Goal: Task Accomplishment & Management: Complete application form

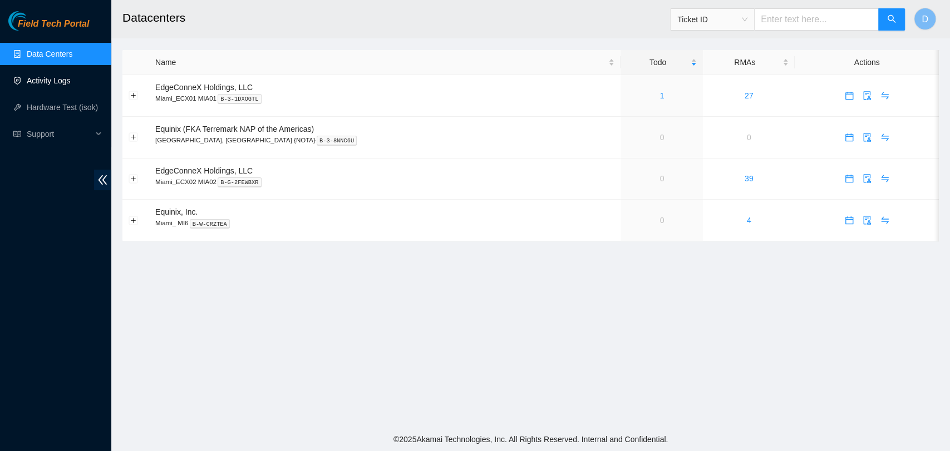
click at [71, 79] on link "Activity Logs" at bounding box center [49, 80] width 44 height 9
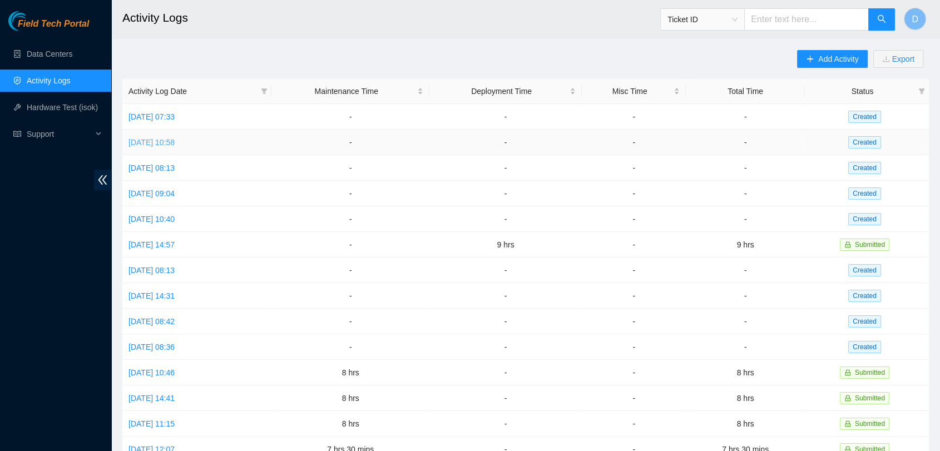
click at [175, 140] on link "[DATE] 10:58" at bounding box center [152, 142] width 46 height 9
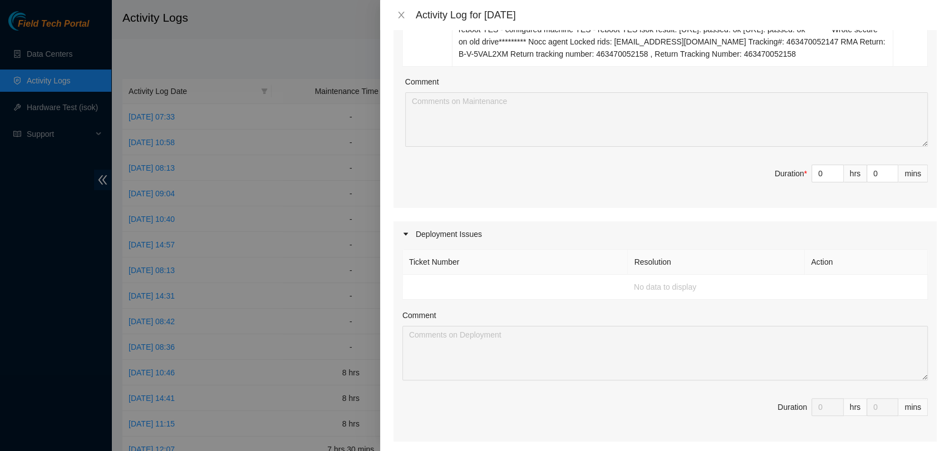
scroll to position [371, 0]
click at [460, 283] on td "No data to display" at bounding box center [665, 289] width 525 height 25
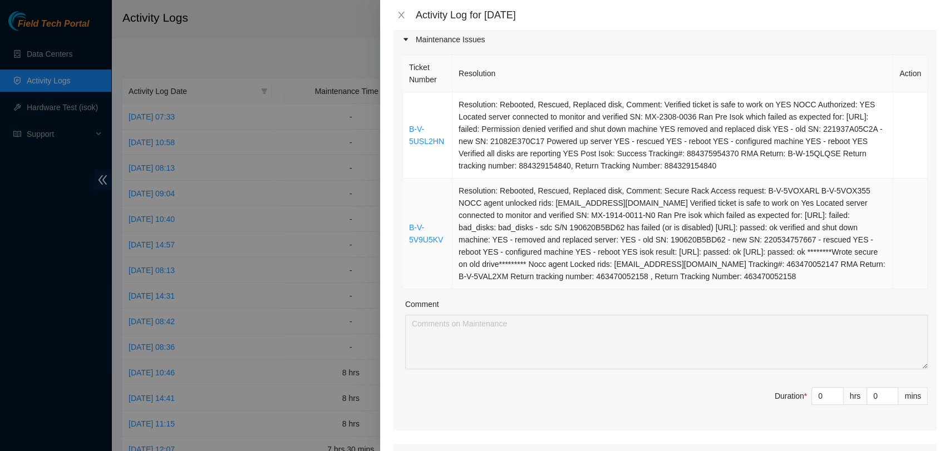
scroll to position [124, 0]
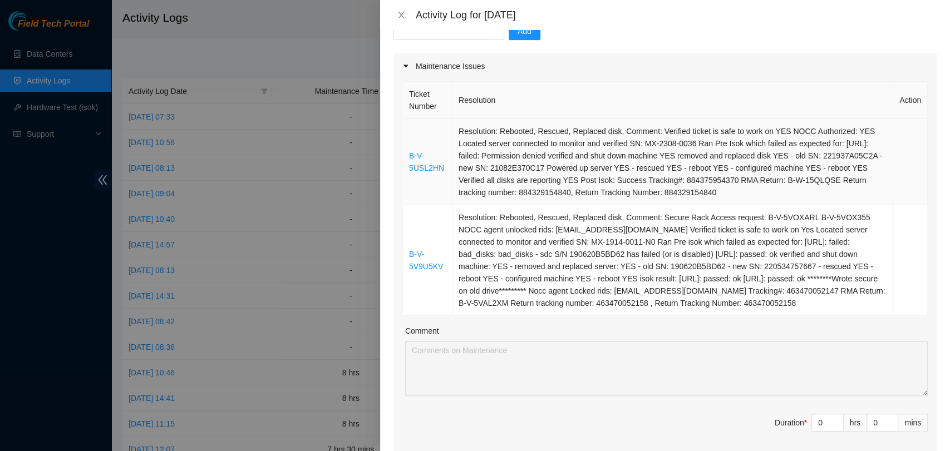
drag, startPoint x: 722, startPoint y: 306, endPoint x: 405, endPoint y: 140, distance: 358.1
click at [405, 140] on tbody "B-V-5USL2HN Resolution: Rebooted, Rescued, Replaced disk, Comment: Verified tic…" at bounding box center [665, 217] width 525 height 197
copy tbody "B-V-5USL2HN Resolution: Rebooted, Rescued, Replaced disk, Comment: Verified tic…"
click at [815, 425] on input "0" at bounding box center [827, 423] width 31 height 17
type input "4"
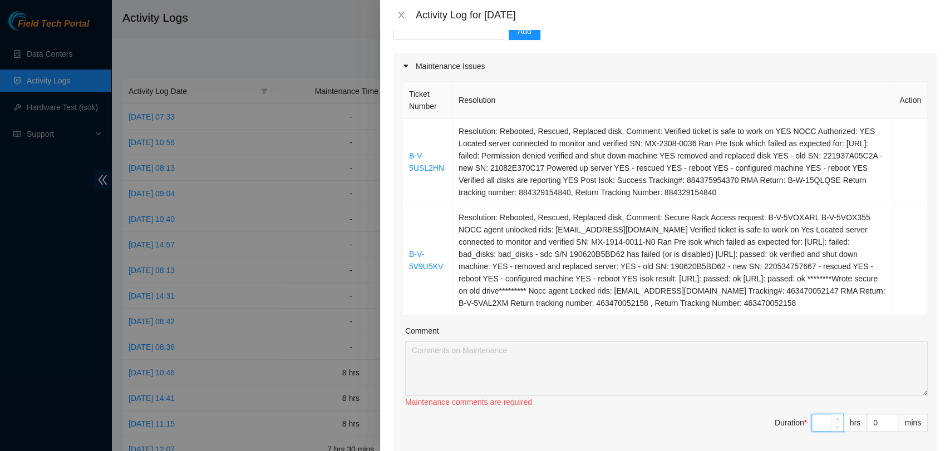
type input "4"
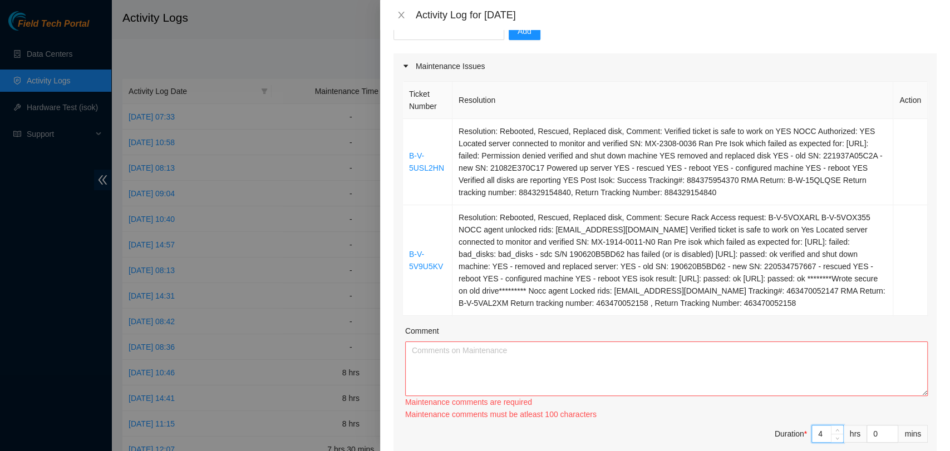
type input "4"
click at [469, 354] on textarea "Comment" at bounding box center [666, 369] width 522 height 55
paste textarea "B-V-5USL2HN Resolution: Rebooted, Rescued, Replaced disk, Comment: Verified tic…"
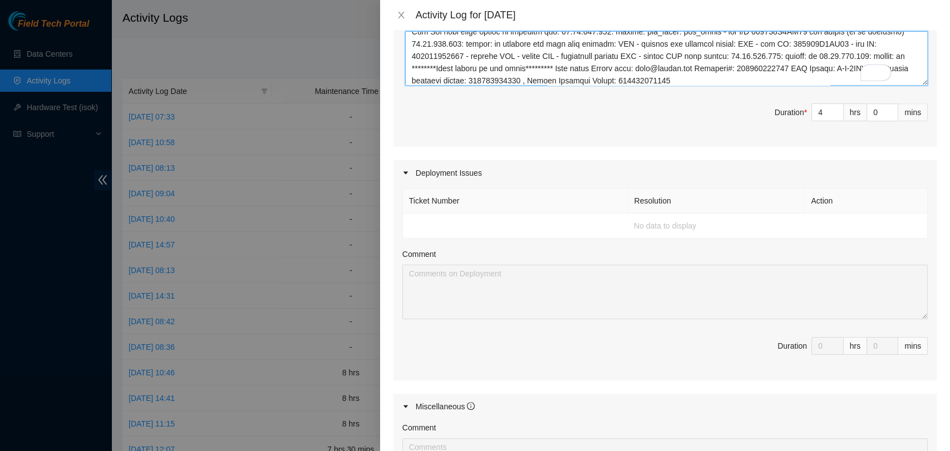
scroll to position [0, 0]
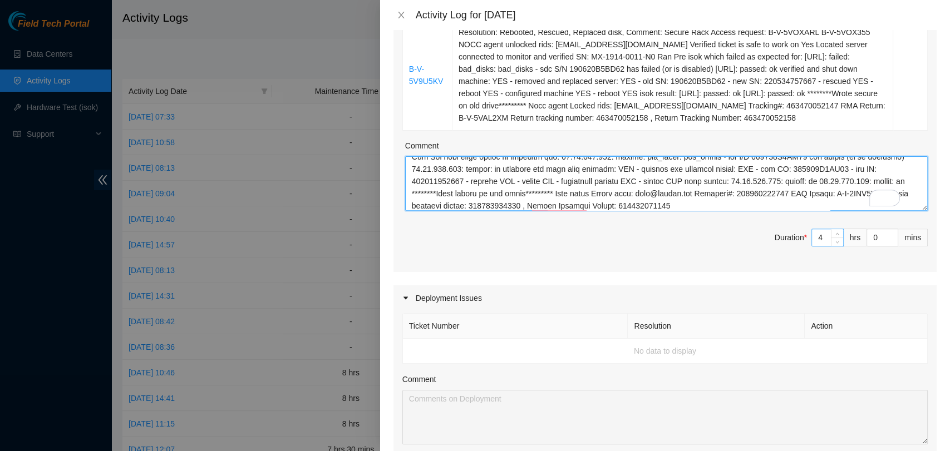
type textarea "B-V-5USL2HN Resolution: Rebooted, Rescued, Replaced disk, Comment: Verified tic…"
click at [813, 239] on input "4" at bounding box center [827, 237] width 31 height 17
type input "0"
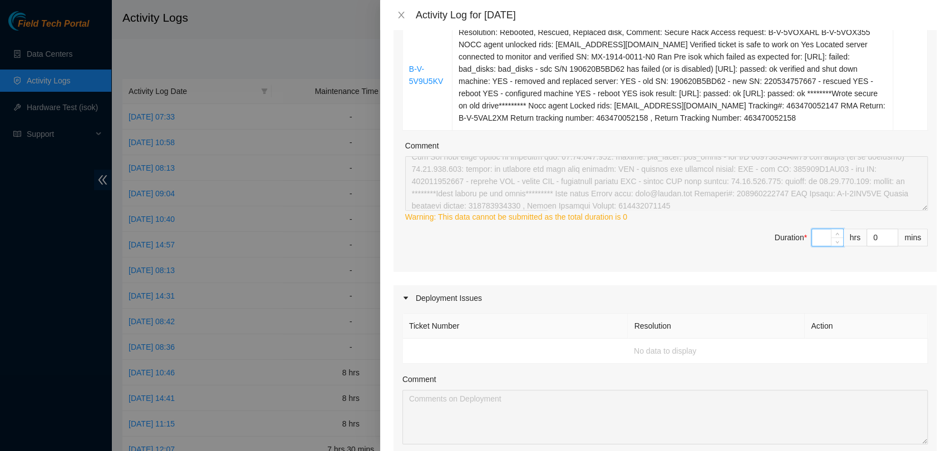
type input "3"
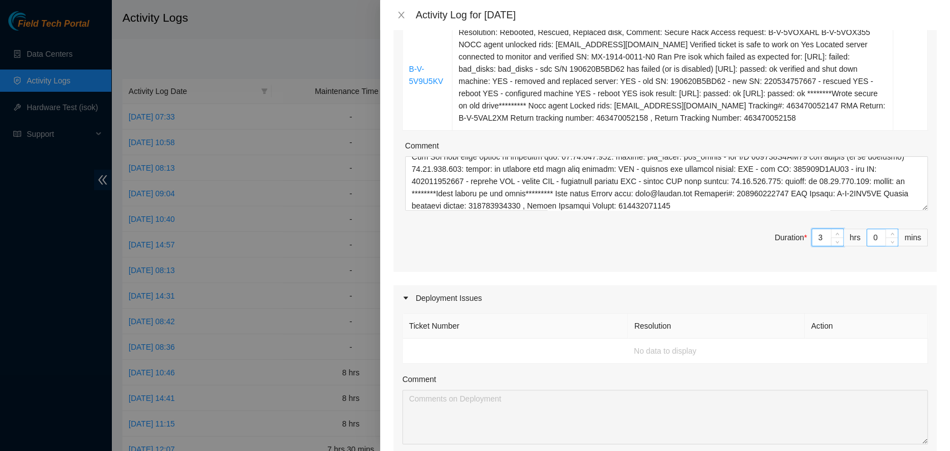
type input "3"
click at [871, 236] on input "0" at bounding box center [882, 237] width 31 height 17
type input "3"
type input "30"
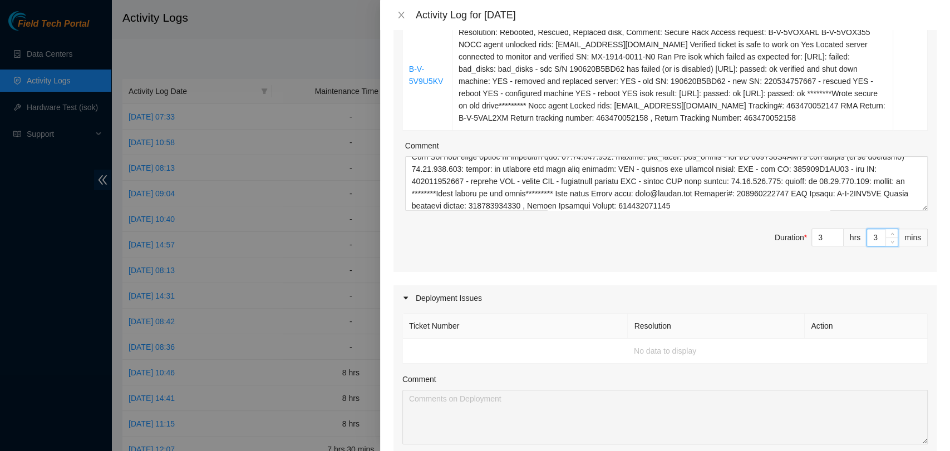
type input "30"
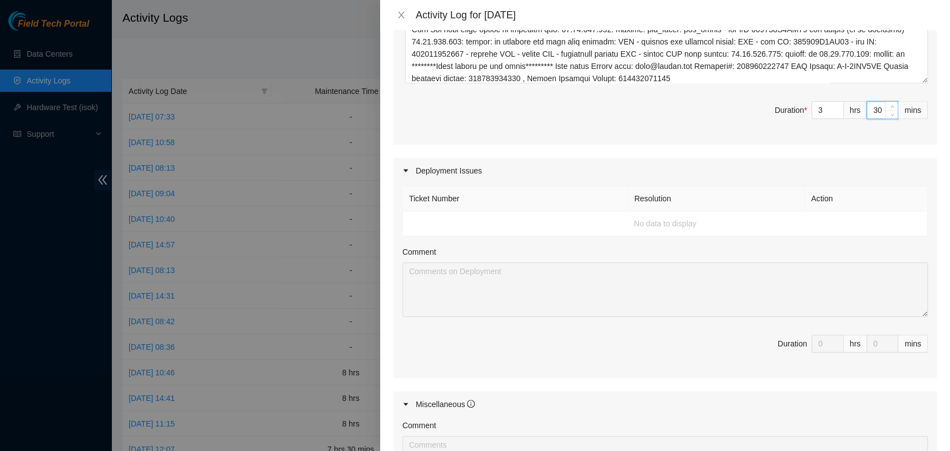
scroll to position [432, 0]
type input "30"
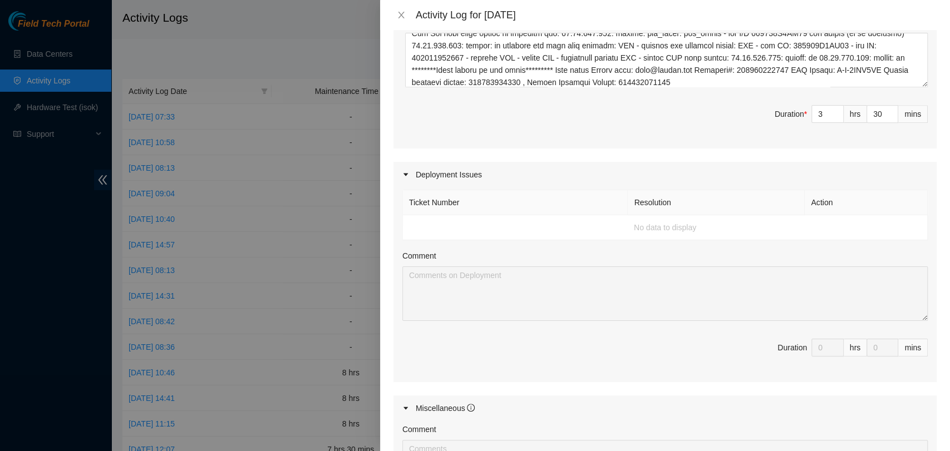
click at [408, 175] on icon "caret-right" at bounding box center [405, 174] width 7 height 7
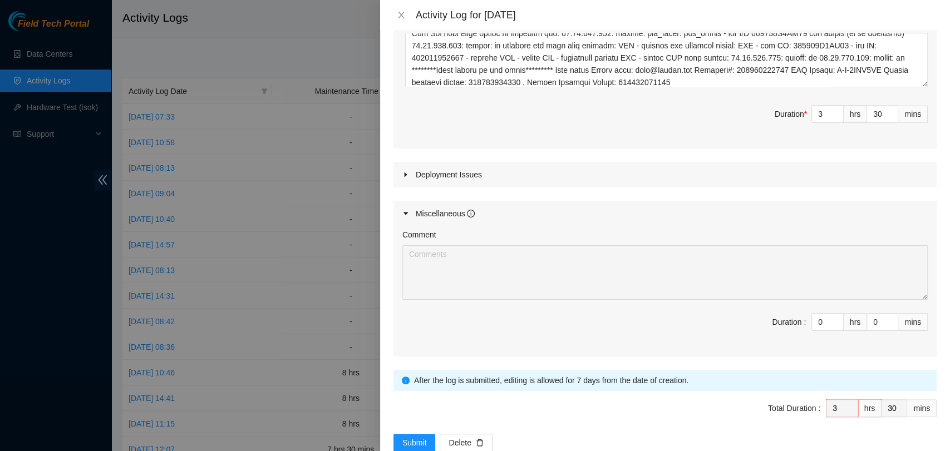
click at [408, 175] on icon "caret-right" at bounding box center [405, 174] width 7 height 7
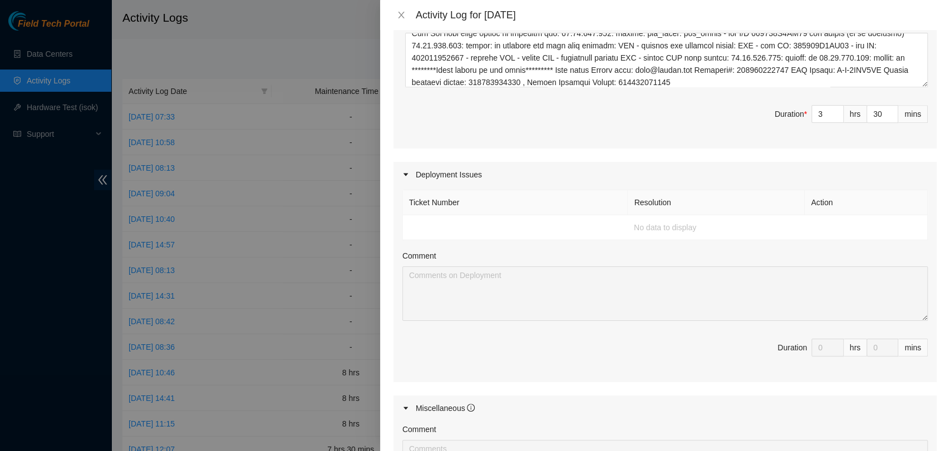
click at [662, 222] on td "No data to display" at bounding box center [665, 227] width 525 height 25
click at [412, 222] on td "No data to display" at bounding box center [665, 227] width 525 height 25
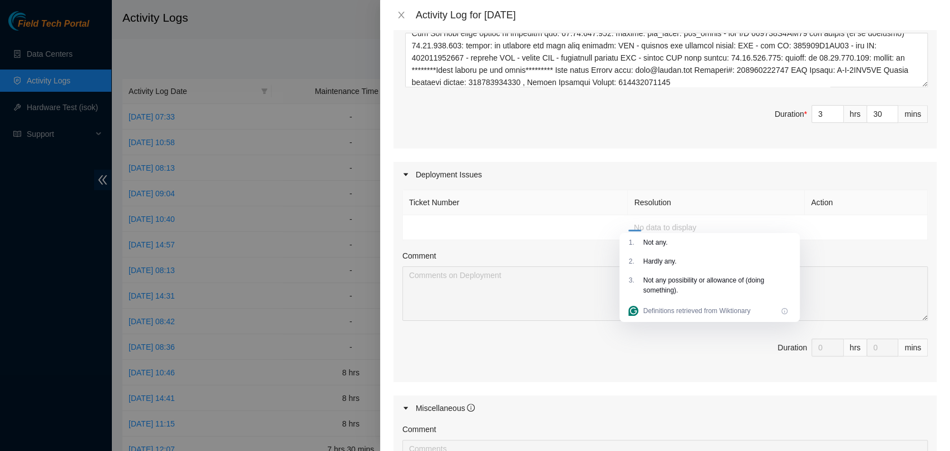
click at [882, 219] on td "No data to display" at bounding box center [665, 227] width 525 height 25
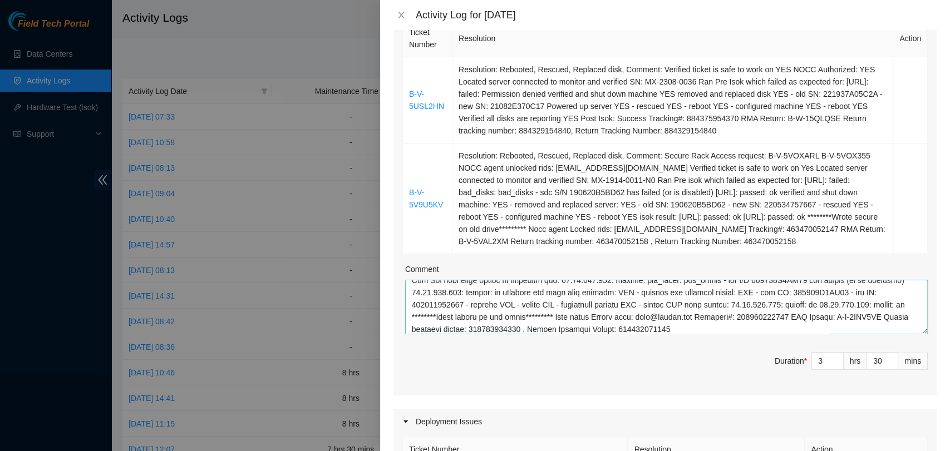
scroll to position [7, 0]
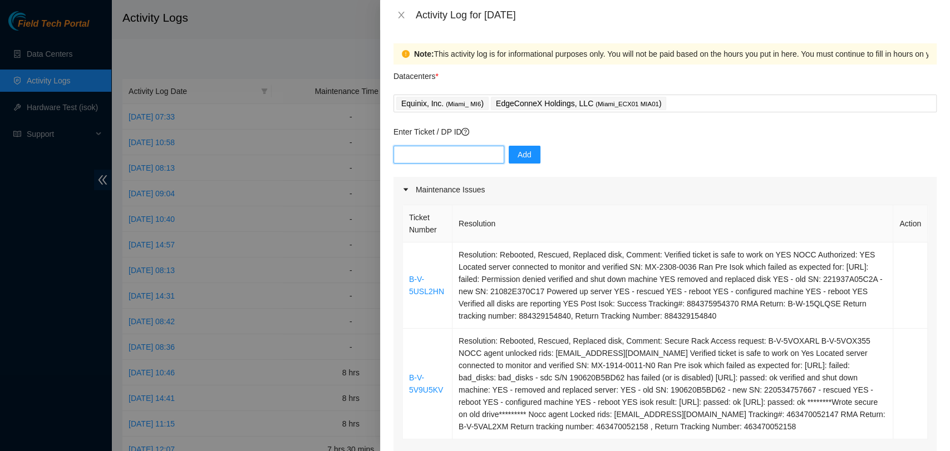
click at [437, 158] on input "text" at bounding box center [448, 155] width 111 height 18
paste input "DP85107"
type input "DP85107"
click at [509, 151] on button "Add" at bounding box center [525, 155] width 32 height 18
click at [447, 152] on input "text" at bounding box center [448, 155] width 111 height 18
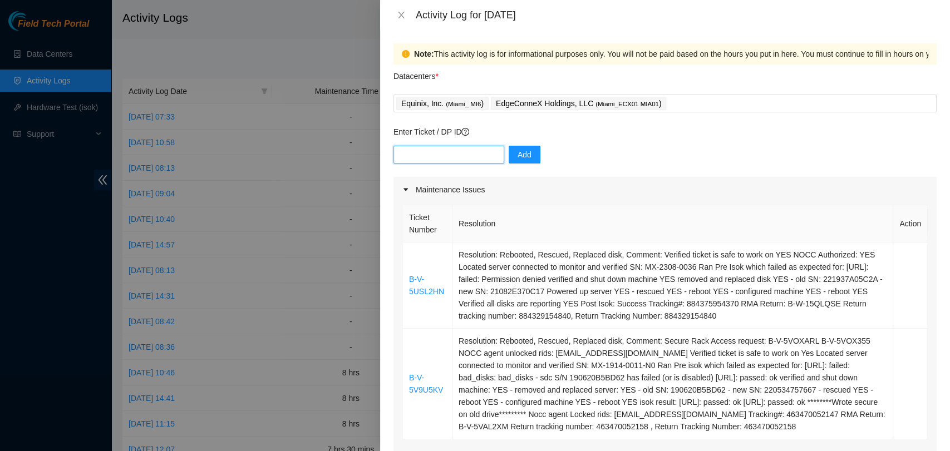
paste input "DP85117"
type input "DP85117"
click at [517, 150] on span "Add" at bounding box center [524, 155] width 14 height 12
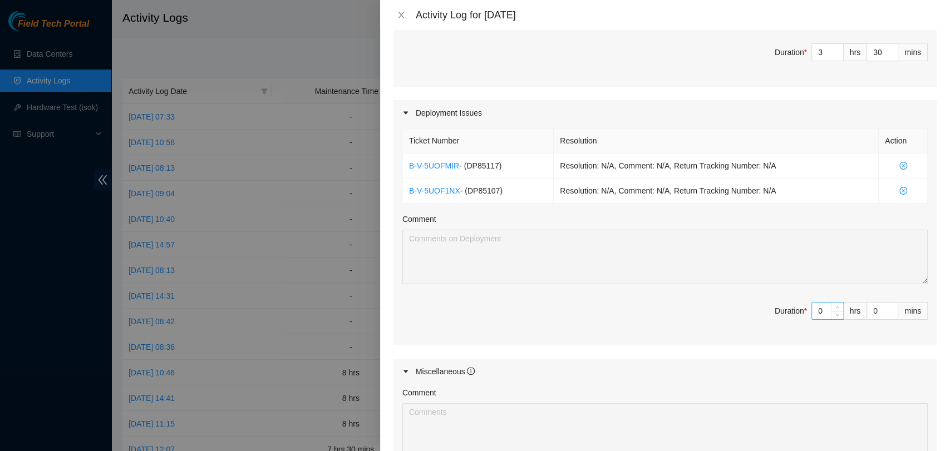
click at [812, 315] on input "0" at bounding box center [827, 311] width 31 height 17
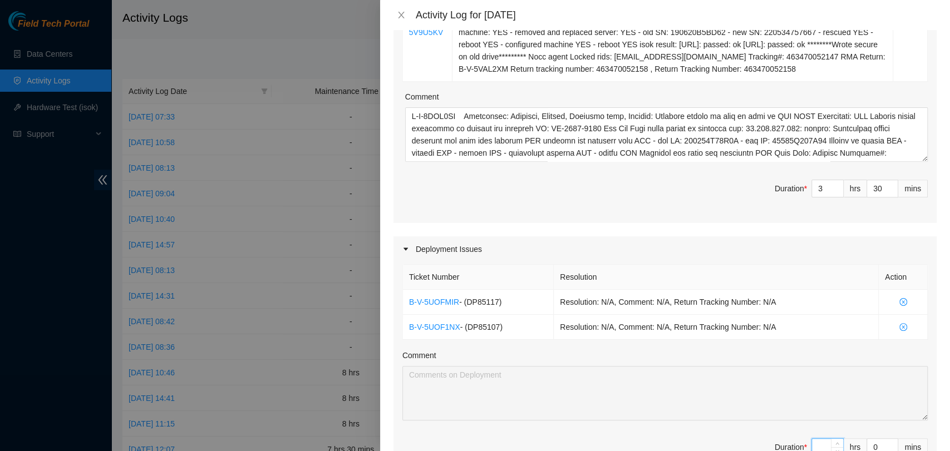
type input "7"
type input "10"
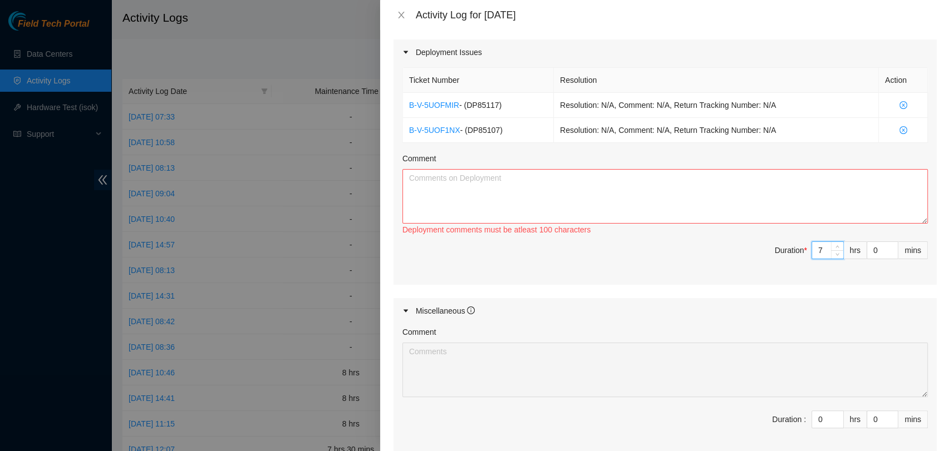
type input "3"
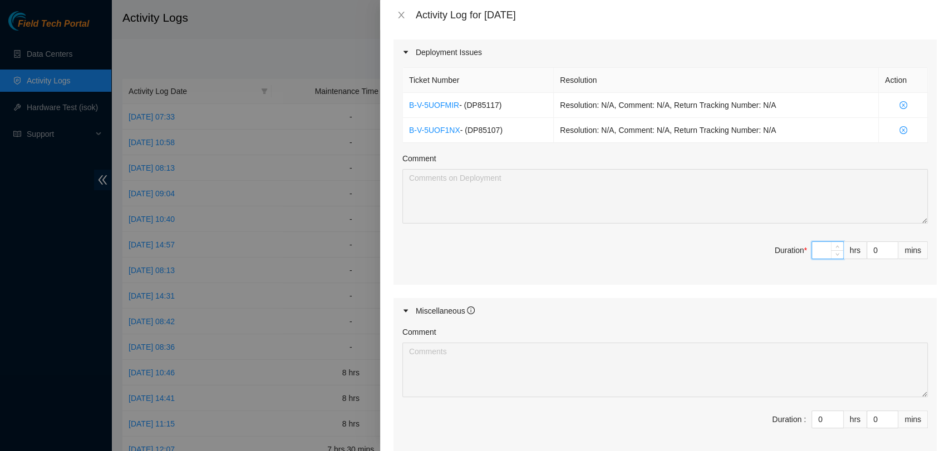
type input "8"
type input "11"
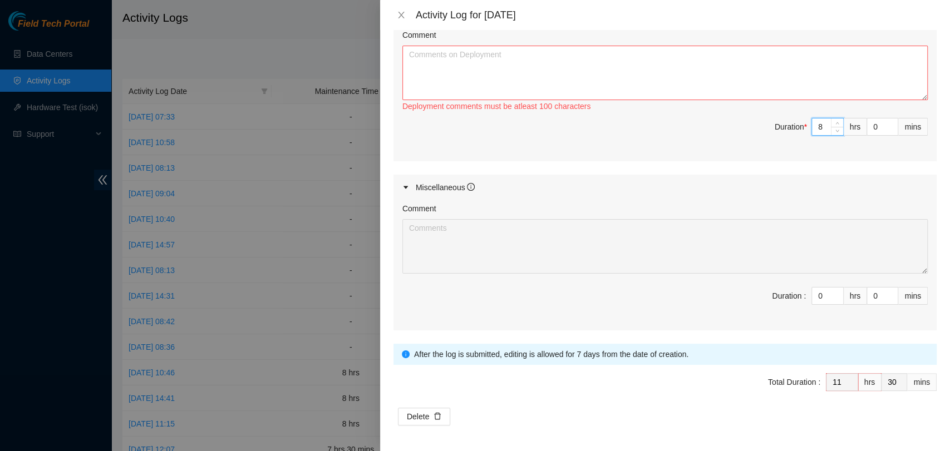
type input "8"
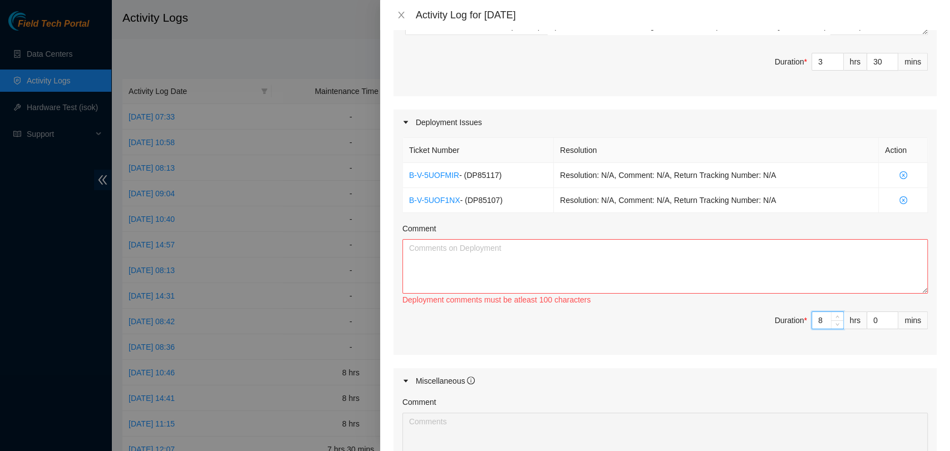
scroll to position [369, 0]
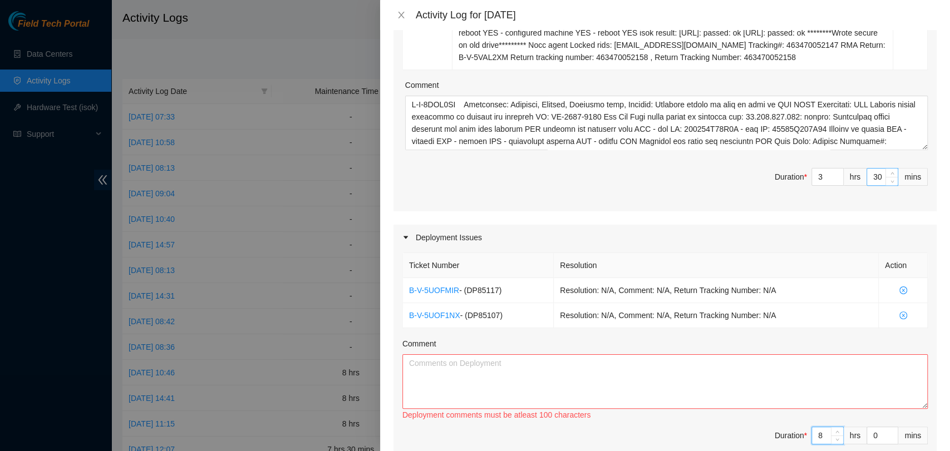
click at [872, 176] on input "30" at bounding box center [882, 177] width 31 height 17
type input "3"
type input "0"
type input "1"
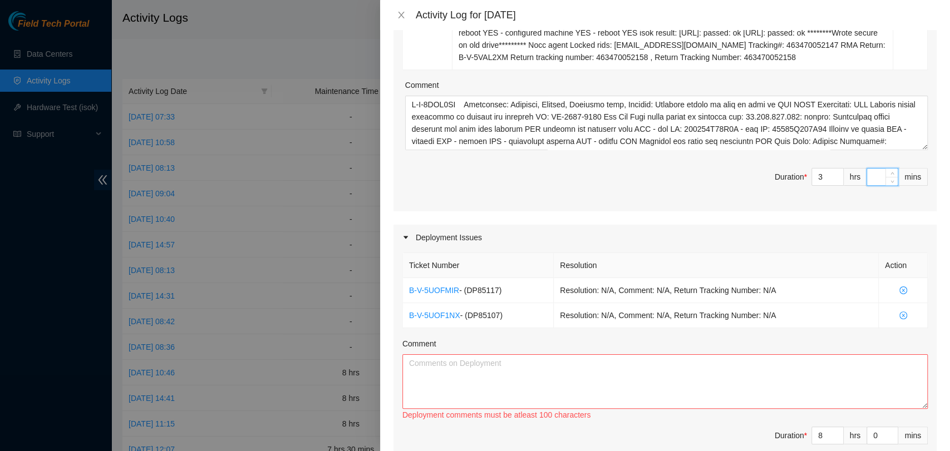
type input "1"
type input "15"
drag, startPoint x: 645, startPoint y: 383, endPoint x: 674, endPoint y: 373, distance: 30.1
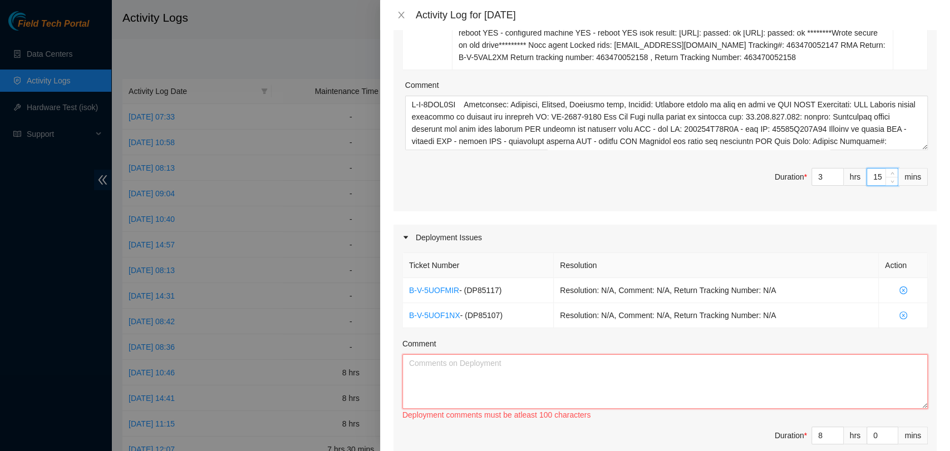
click at [647, 384] on textarea "Comment" at bounding box center [664, 381] width 525 height 55
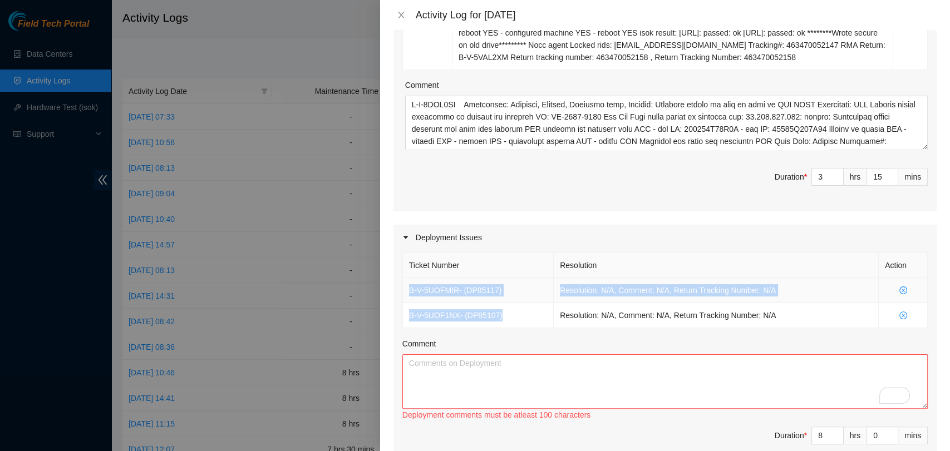
drag, startPoint x: 515, startPoint y: 314, endPoint x: 403, endPoint y: 287, distance: 115.2
click at [403, 287] on tbody "B-V-5UOFMIR - ( DP85117 ) Resolution: N/A, Comment: N/A, Return Tracking Number…" at bounding box center [665, 303] width 525 height 50
copy tbody "B-V-5UOFMIR - ( DP85117 ) Resolution: N/A, Comment: N/A, Return Tracking Number…"
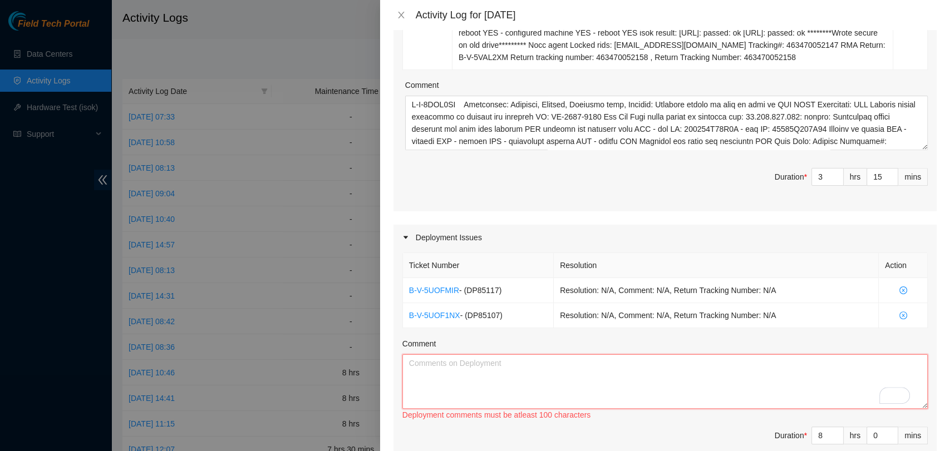
click at [492, 383] on textarea "Comment" at bounding box center [664, 381] width 525 height 55
paste textarea "B-V-5UOFMIR - (DP85117) Resolution: N/A, Comment: N/A, Return Tracking Number: …"
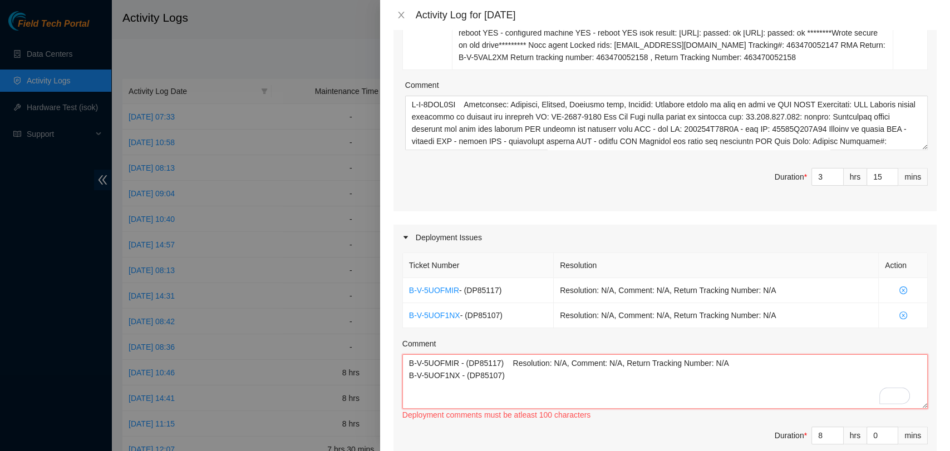
drag, startPoint x: 507, startPoint y: 360, endPoint x: 752, endPoint y: 368, distance: 244.4
click at [752, 368] on textarea "B-V-5UOFMIR - (DP85117) Resolution: N/A, Comment: N/A, Return Tracking Number: …" at bounding box center [664, 381] width 525 height 55
click at [524, 378] on textarea "B-V-5UOFMIR - (DP85117) B-V-5UOF1NX - (DP85107)" at bounding box center [664, 381] width 525 height 55
click at [543, 377] on textarea "B-V-5UOFMIR - (DP85117) B-V-5UOF1NX - (DP85107) Working on Linode deployments" at bounding box center [664, 381] width 525 height 55
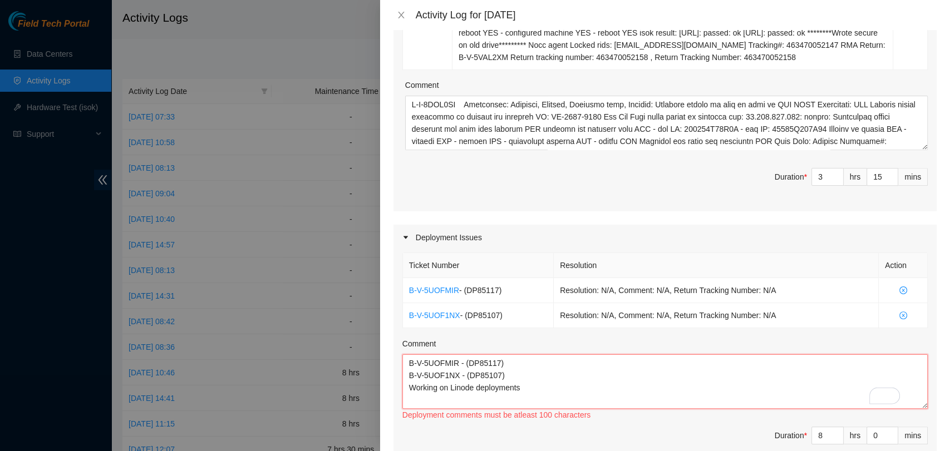
paste textarea "1 X Pallet received (B-V-5UOFMIR | SO: B-W-15OSBQQ) at MI6 David <daviddakamai@…"
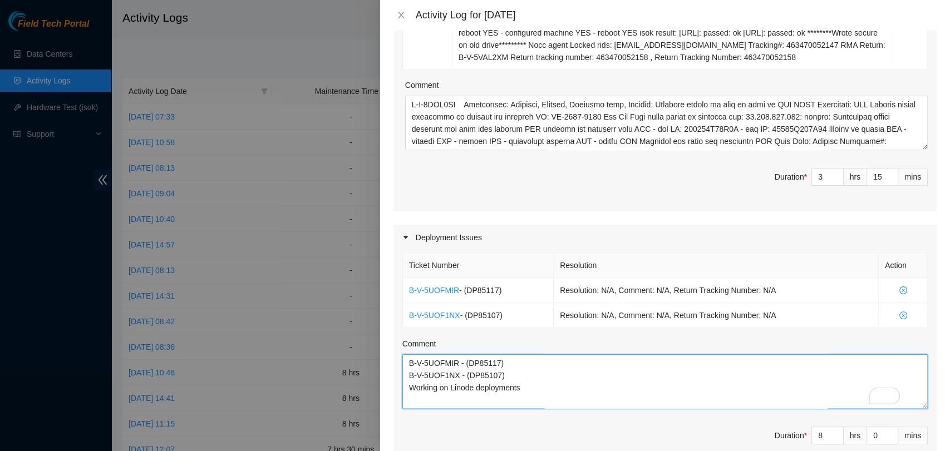
scroll to position [26, 0]
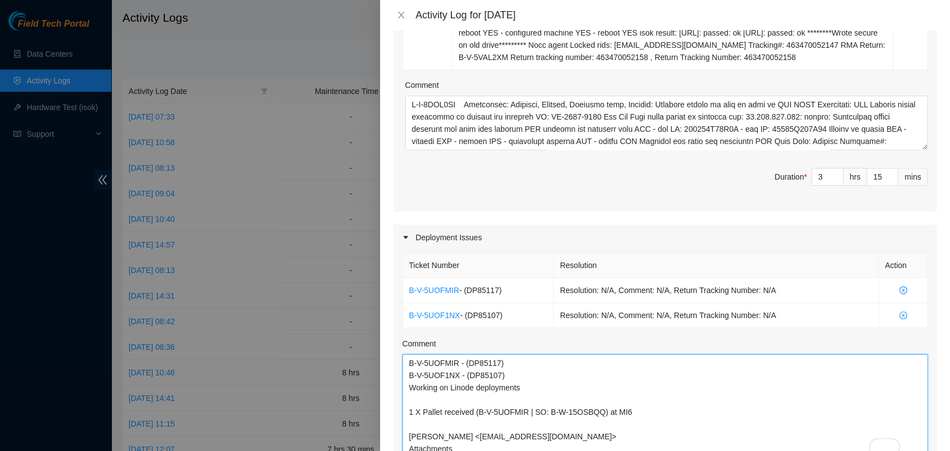
drag, startPoint x: 915, startPoint y: 406, endPoint x: 896, endPoint y: 457, distance: 54.6
click at [896, 451] on html "Field Tech Portal Data Centers Activity Logs Hardware Test (isok) Support Activ…" at bounding box center [475, 225] width 950 height 451
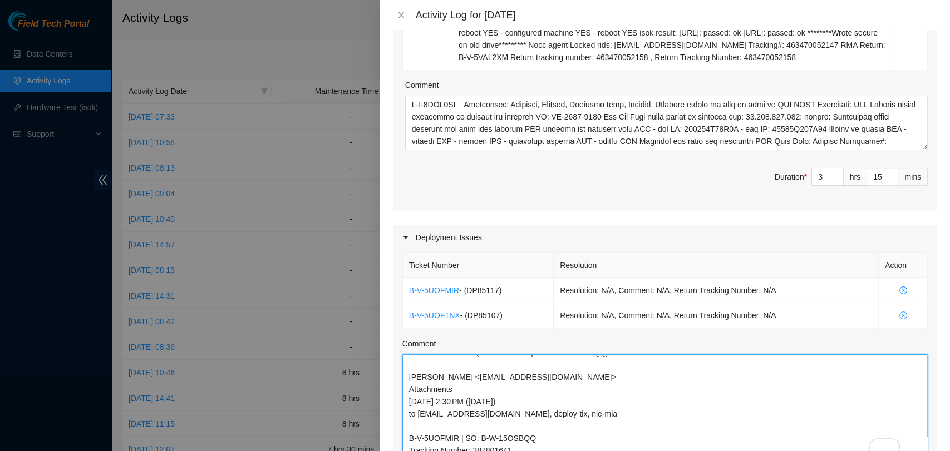
drag, startPoint x: 596, startPoint y: 405, endPoint x: 411, endPoint y: 375, distance: 187.7
click at [411, 375] on textarea "B-V-5UOFMIR - (DP85117) B-V-5UOF1NX - (DP85107) Working on Linode deployments 1…" at bounding box center [664, 406] width 525 height 105
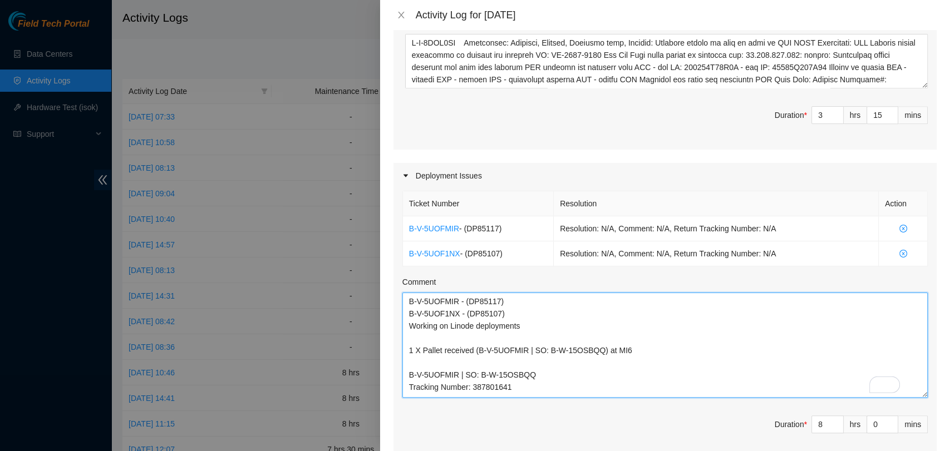
click at [517, 362] on textarea "B-V-5UOFMIR - (DP85117) B-V-5UOF1NX - (DP85107) Working on Linode deployments 1…" at bounding box center [664, 345] width 525 height 105
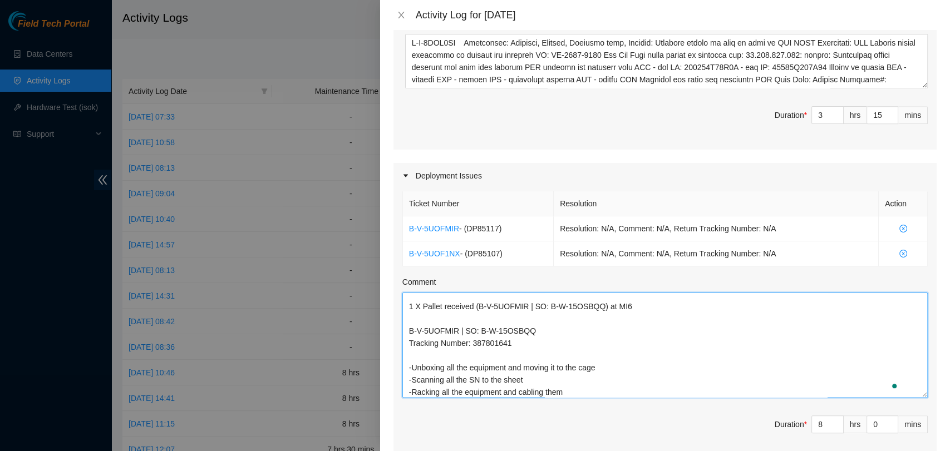
scroll to position [56, 0]
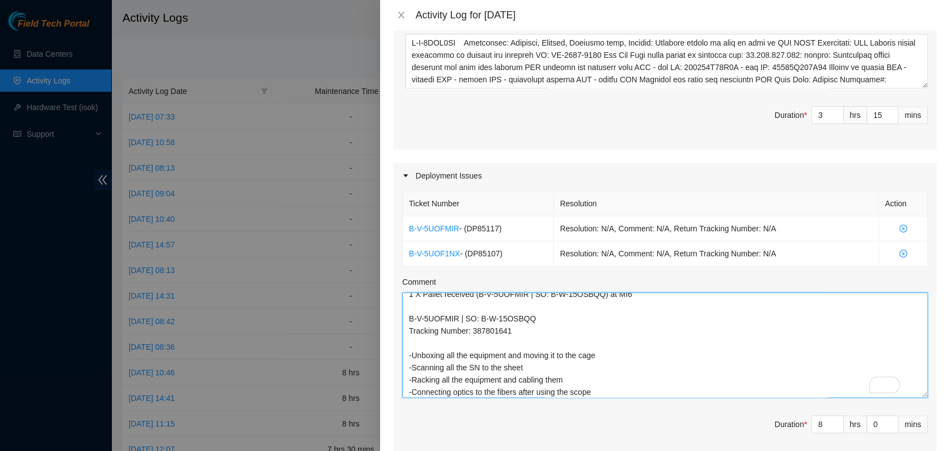
click at [412, 366] on textarea "B-V-5UOFMIR - (DP85117) B-V-5UOF1NX - (DP85107) Working on Linode deployments 1…" at bounding box center [664, 345] width 525 height 105
click at [534, 369] on textarea "B-V-5UOFMIR - (DP85117) B-V-5UOF1NX - (DP85107) Working on Linode deployments 1…" at bounding box center [664, 345] width 525 height 105
click at [567, 378] on textarea "B-V-5UOFMIR - (DP85117) B-V-5UOF1NX - (DP85107) Working on Linode deployments 1…" at bounding box center [664, 345] width 525 height 105
click at [601, 391] on textarea "B-V-5UOFMIR - (DP85117) B-V-5UOF1NX - (DP85107) Working on Linode deployments 1…" at bounding box center [664, 345] width 525 height 105
click at [413, 389] on textarea "B-V-5UOFMIR - (DP85117) B-V-5UOF1NX - (DP85107) Working on Linode deployments 1…" at bounding box center [664, 345] width 525 height 105
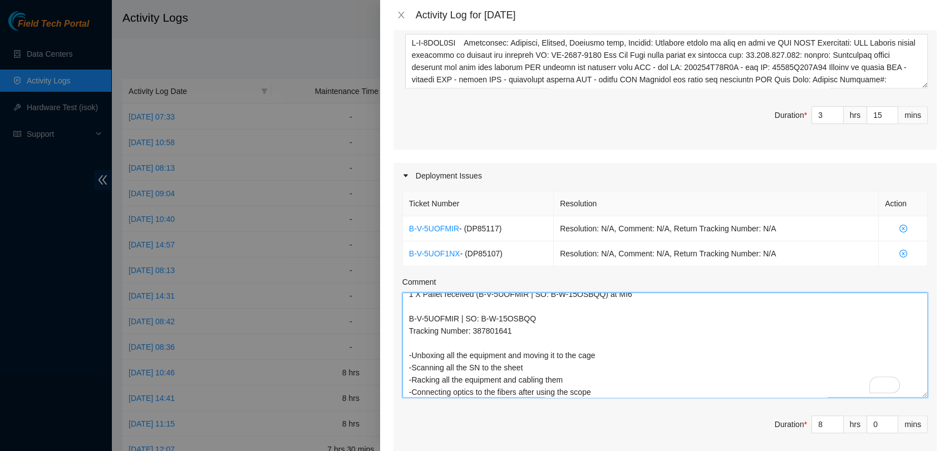
click at [609, 394] on textarea "B-V-5UOFMIR - (DP85117) B-V-5UOF1NX - (DP85107) Working on Linode deployments 1…" at bounding box center [664, 345] width 525 height 105
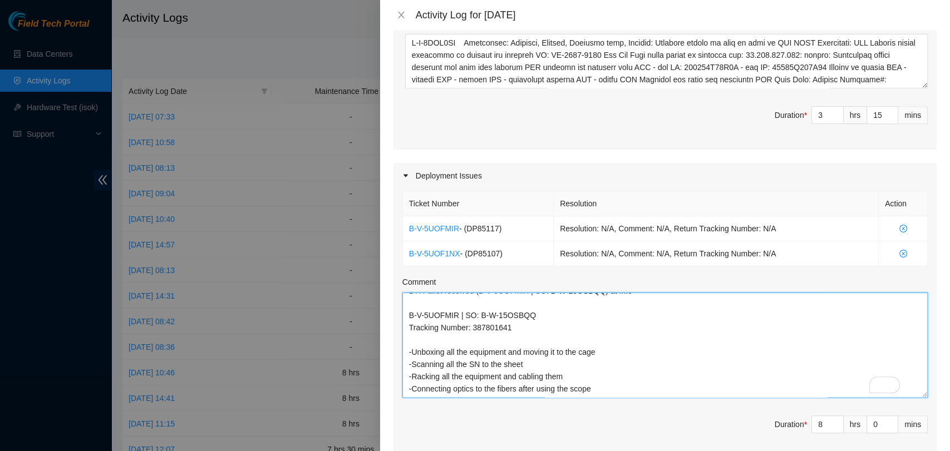
drag, startPoint x: 609, startPoint y: 394, endPoint x: 401, endPoint y: 327, distance: 219.1
click at [401, 327] on div "Ticket Number Resolution Action B-V-5UOFMIR - ( DP85117 ) Resolution: N/A, Comm…" at bounding box center [664, 324] width 543 height 270
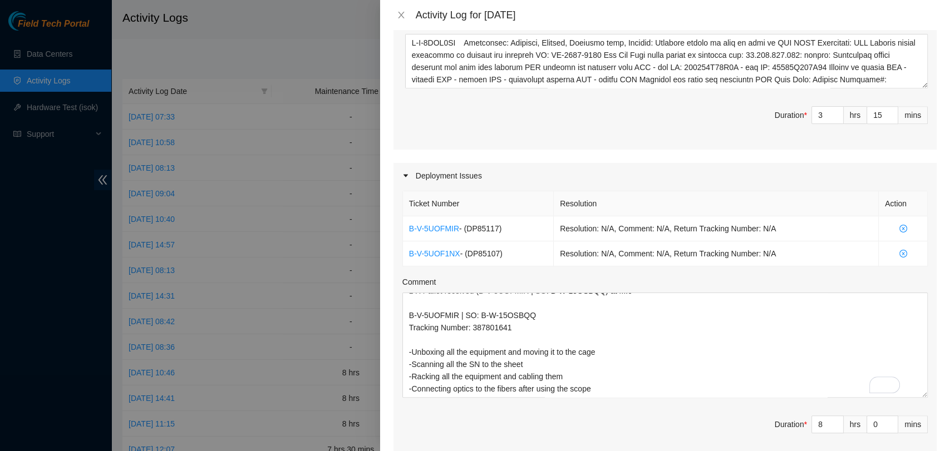
click at [664, 156] on div "Maintenance Issues Ticket Number Resolution Action B-V-5USL2HN Resolution: Rebo…" at bounding box center [664, 187] width 543 height 882
click at [899, 255] on icon "close-circle" at bounding box center [903, 254] width 8 height 8
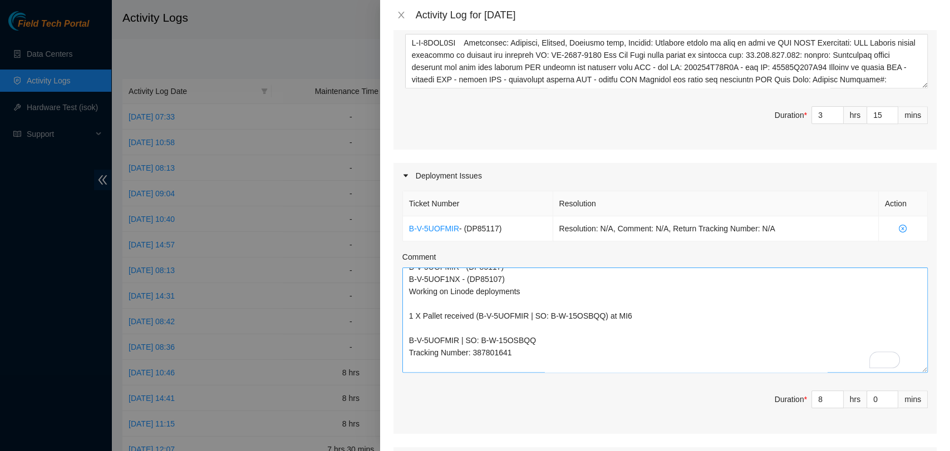
scroll to position [0, 0]
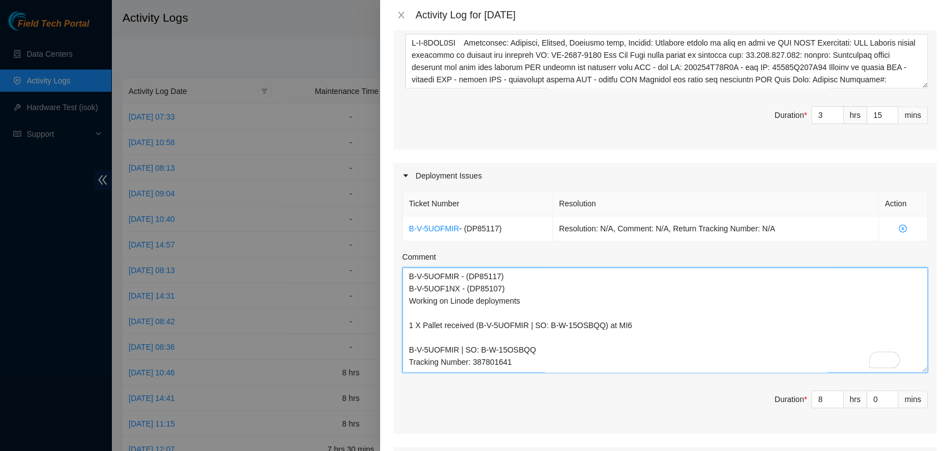
drag, startPoint x: 418, startPoint y: 264, endPoint x: 334, endPoint y: 255, distance: 85.1
click at [334, 255] on div "Activity Log for 18-09-2025 Note: This activity log is for informational purpos…" at bounding box center [475, 225] width 950 height 451
drag, startPoint x: 514, startPoint y: 290, endPoint x: 369, endPoint y: 286, distance: 144.7
click at [369, 286] on div "Activity Log for 18-09-2025 Note: This activity log is for informational purpos…" at bounding box center [475, 225] width 950 height 451
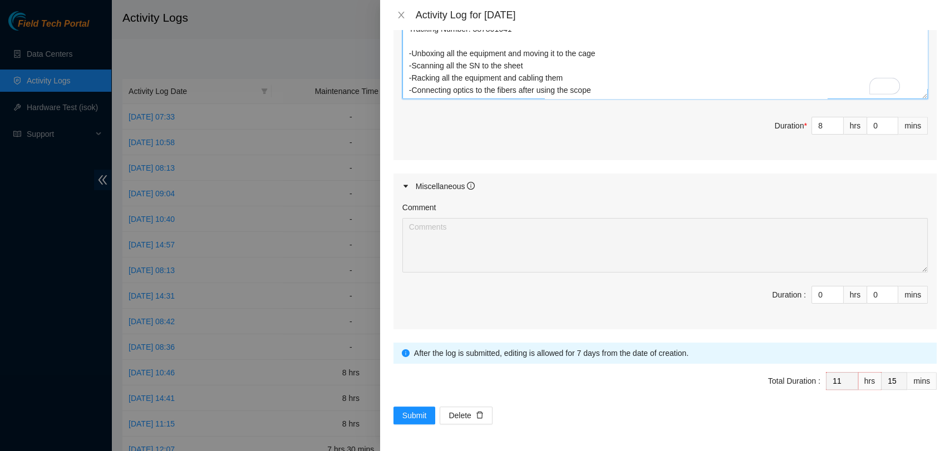
scroll to position [713, 0]
type textarea "B-V-5UOFMIR - (DP85117) Working on Linode deployments 1 X Pallet received (B-V-…"
click at [410, 410] on span "Submit" at bounding box center [414, 416] width 24 height 12
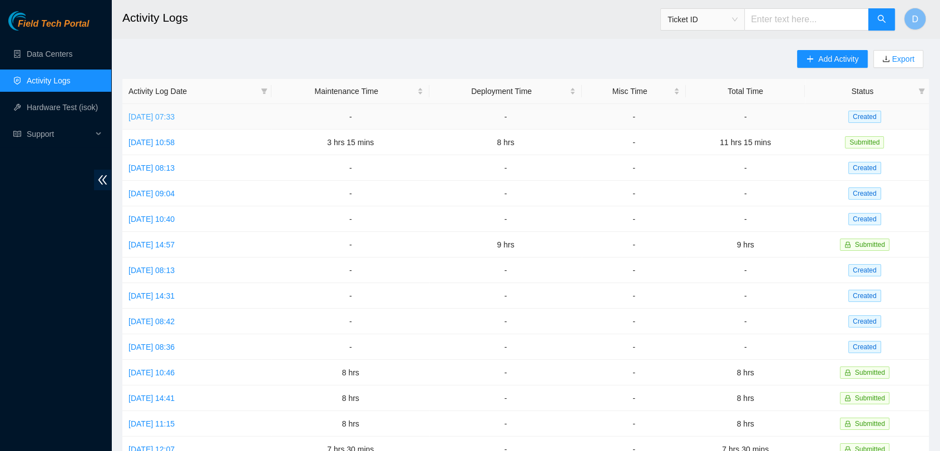
click at [175, 116] on link "[DATE] 07:33" at bounding box center [152, 116] width 46 height 9
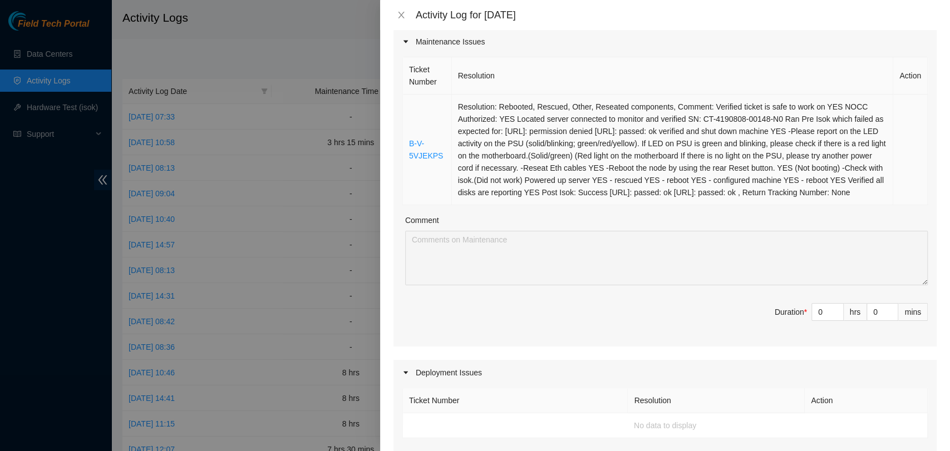
scroll to position [0, 0]
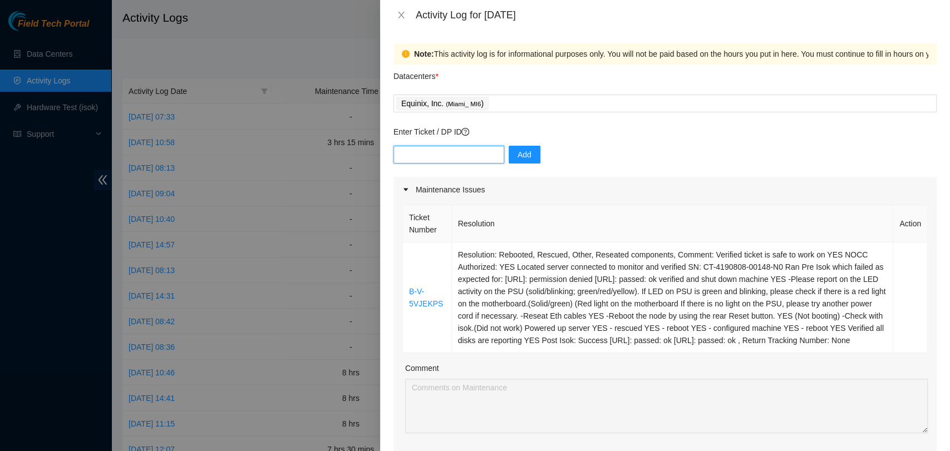
click at [414, 153] on input "text" at bounding box center [448, 155] width 111 height 18
paste input "DP85107"
type input "DP85107"
click at [517, 159] on span "Add" at bounding box center [524, 155] width 14 height 12
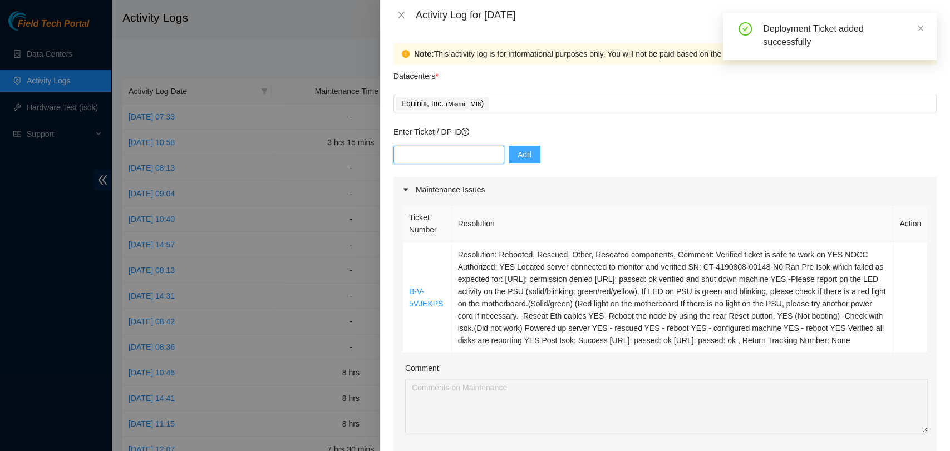
click at [480, 152] on input "text" at bounding box center [448, 155] width 111 height 18
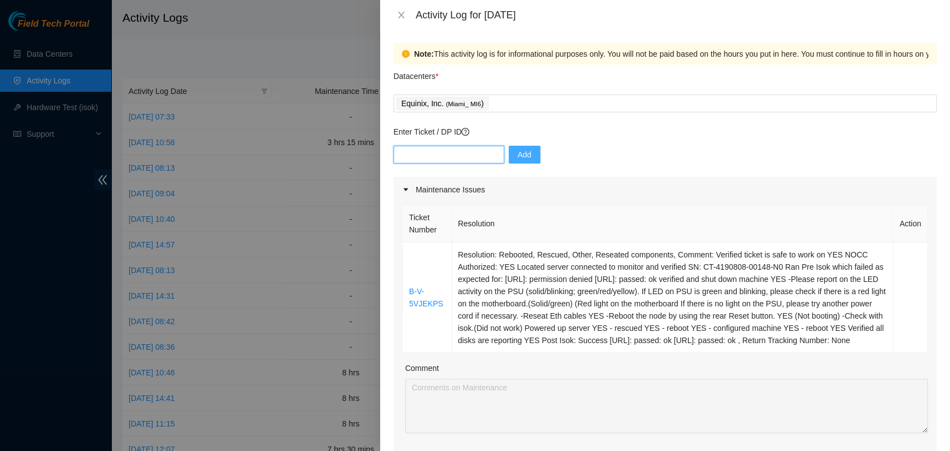
paste input "DP85117"
type input "DP85117"
click at [509, 152] on button "Add" at bounding box center [525, 155] width 32 height 18
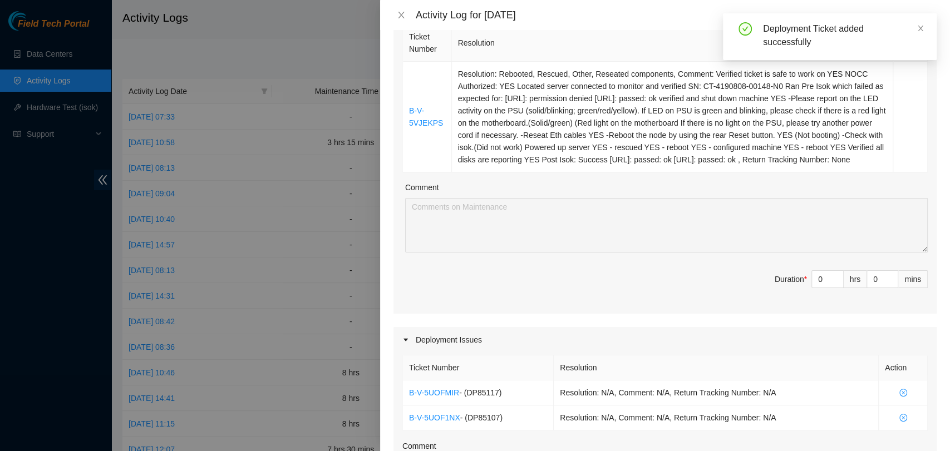
scroll to position [185, 0]
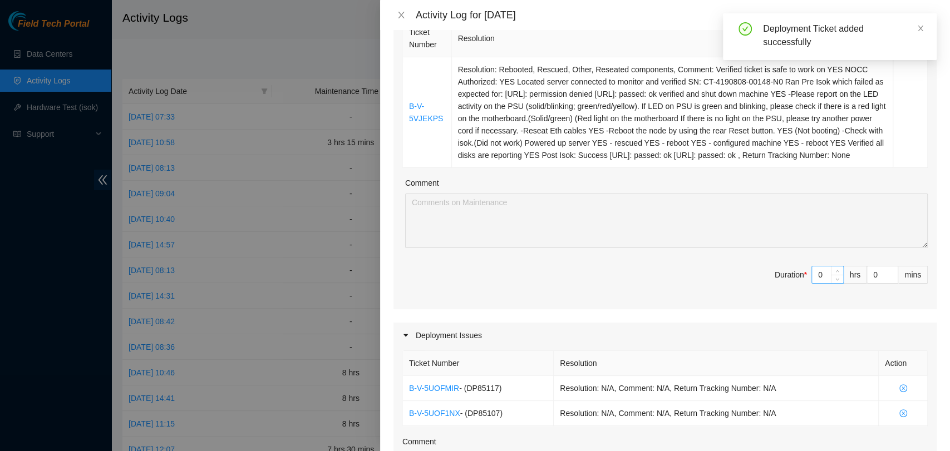
click at [812, 283] on input "0" at bounding box center [827, 275] width 31 height 17
type input "1"
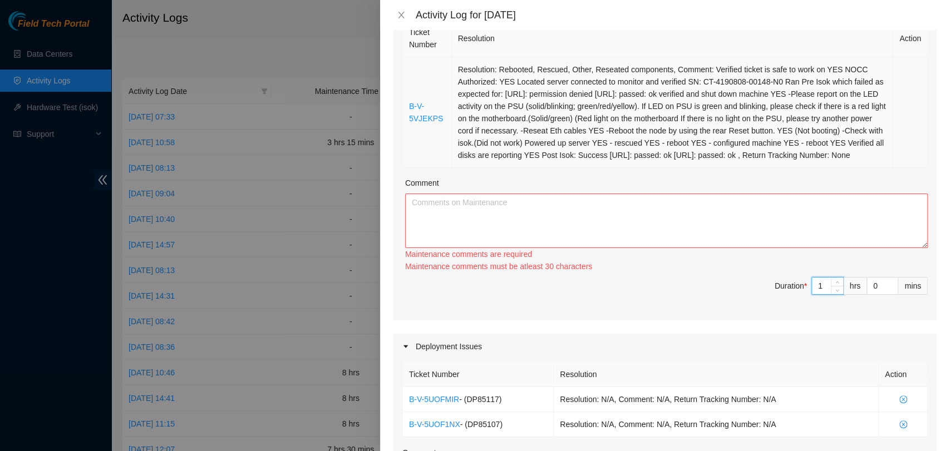
type input "1"
drag, startPoint x: 575, startPoint y: 170, endPoint x: 403, endPoint y: 100, distance: 185.9
click at [403, 100] on tr "B-V-5VJEKPS Resolution: Rebooted, Rescued, Other, Reseated components, Comment:…" at bounding box center [665, 112] width 525 height 111
copy tr "B-V-5VJEKPS Resolution: Rebooted, Rescued, Other, Reseated components, Comment:…"
click at [443, 229] on textarea "Comment" at bounding box center [666, 221] width 522 height 55
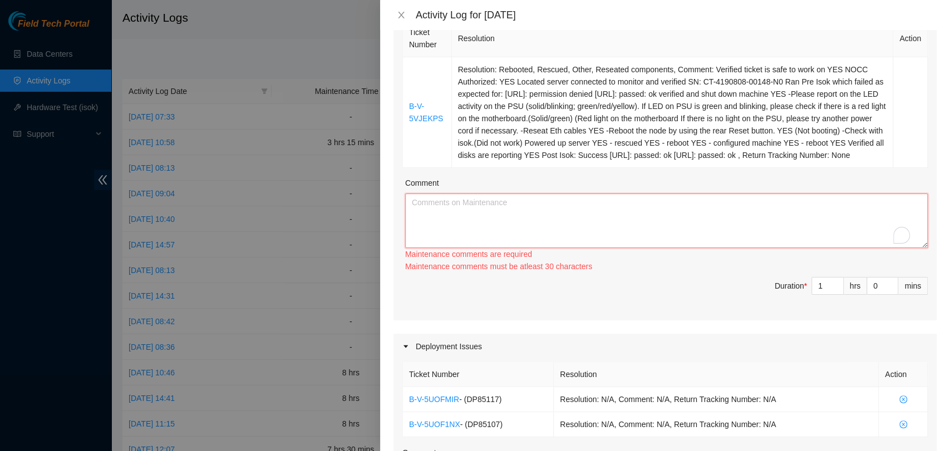
paste textarea "B-V-5VJEKPS Resolution: Rebooted, Rescued, Other, Reseated components, Comment:…"
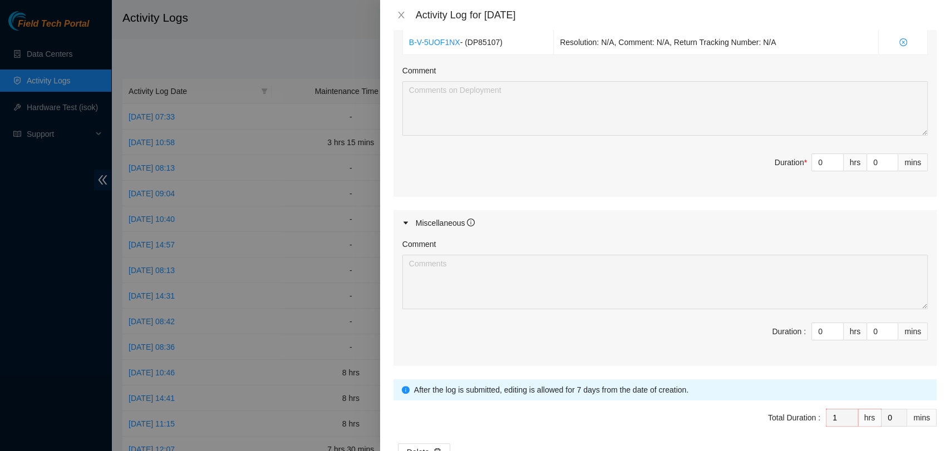
scroll to position [45, 0]
type textarea "B-V-5VJEKPS Resolution: Rebooted, Rescued, Other, Reseated components, Comment:…"
click at [816, 171] on input "0" at bounding box center [827, 162] width 31 height 17
type input "7"
type input "8"
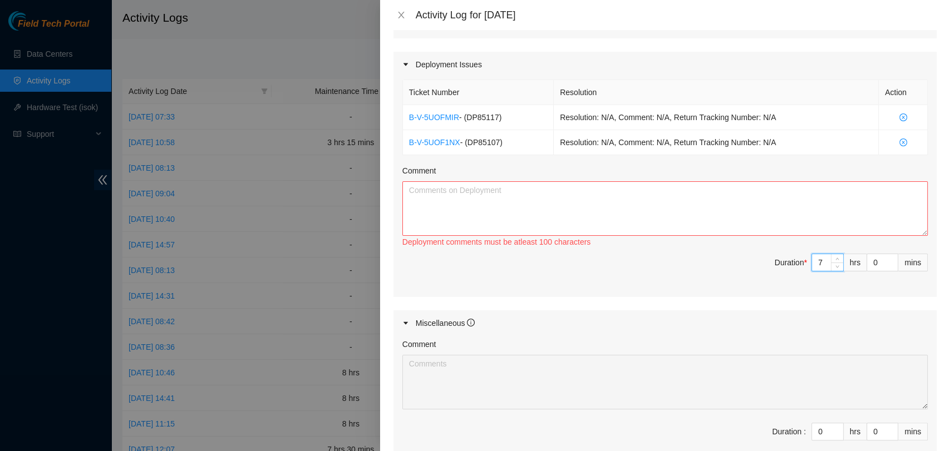
scroll to position [309, 0]
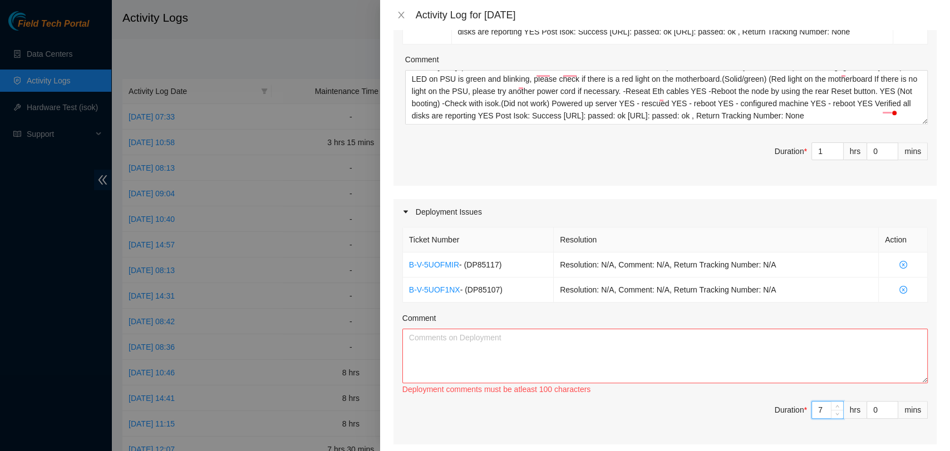
type input "7"
click at [689, 366] on textarea "Comment" at bounding box center [664, 356] width 525 height 55
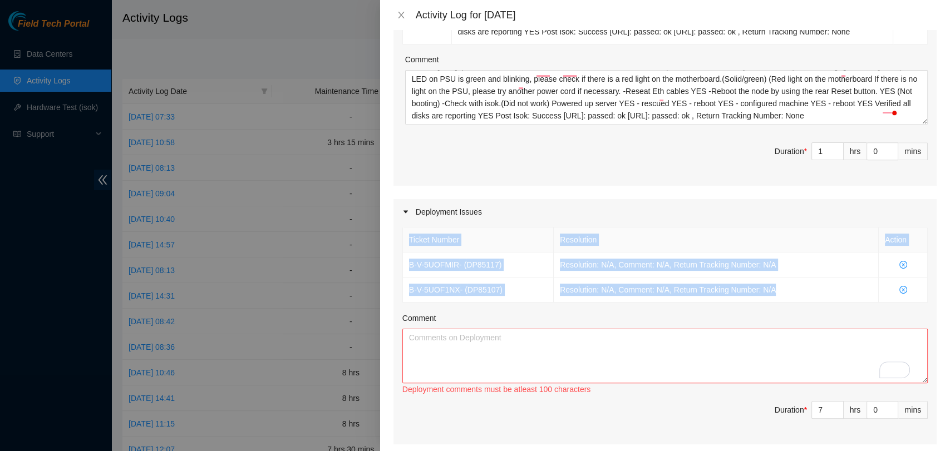
drag, startPoint x: 770, startPoint y: 299, endPoint x: 390, endPoint y: 271, distance: 381.1
click at [390, 271] on div "Note: This activity log is for informational purposes only. You will not be pai…" at bounding box center [665, 240] width 570 height 421
copy table "Ticket Number Resolution Action B-V-5UOFMIR - ( DP85117 ) Resolution: N/A, Comm…"
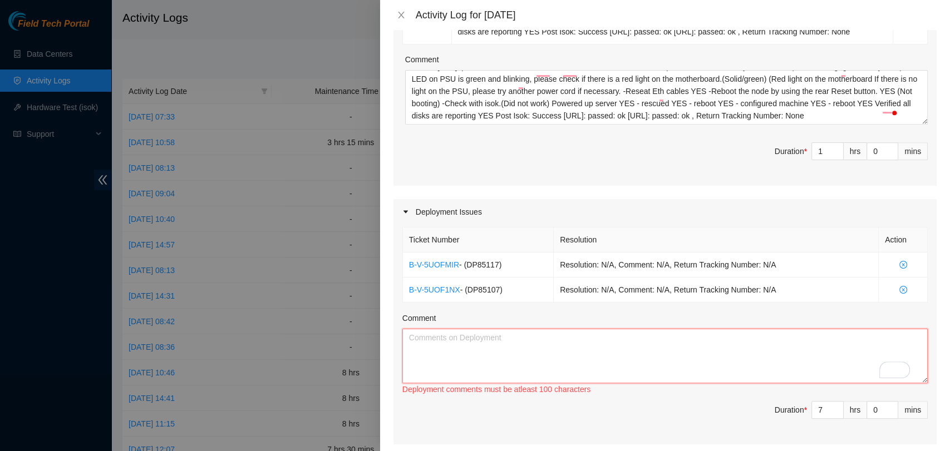
click at [556, 374] on textarea "Comment" at bounding box center [664, 356] width 525 height 55
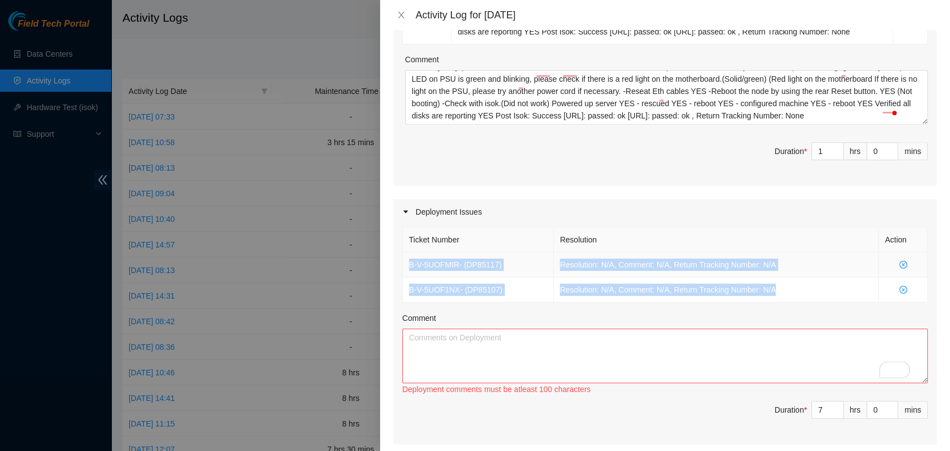
drag, startPoint x: 773, startPoint y: 296, endPoint x: 403, endPoint y: 284, distance: 369.6
click at [403, 284] on tbody "B-V-5UOFMIR - ( DP85117 ) Resolution: N/A, Comment: N/A, Return Tracking Number…" at bounding box center [665, 278] width 525 height 50
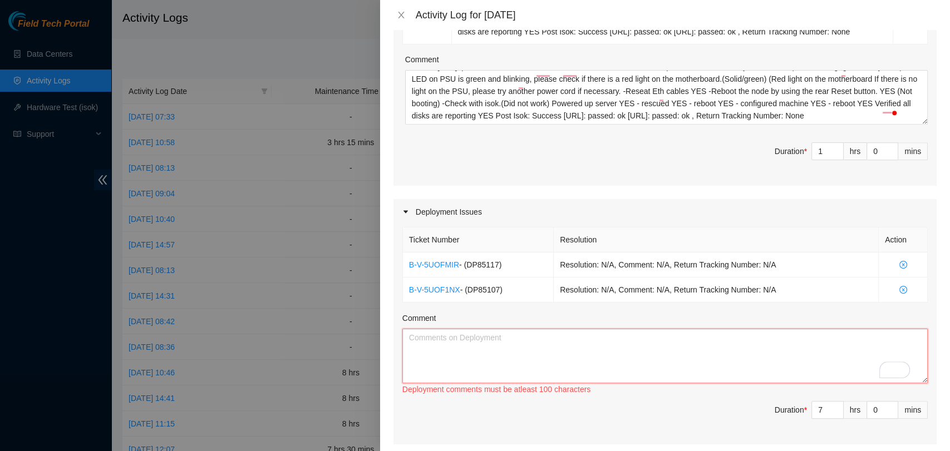
click at [441, 368] on textarea "Comment" at bounding box center [664, 356] width 525 height 55
paste textarea "Ticket Number Resolution Action B-V-5UOFMIR - (DP85117) Resolution: N/A, Commen…"
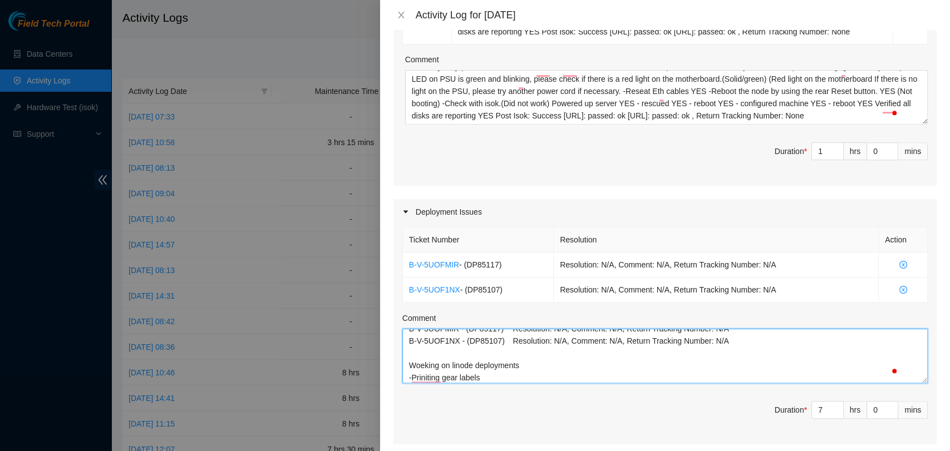
scroll to position [33, 0]
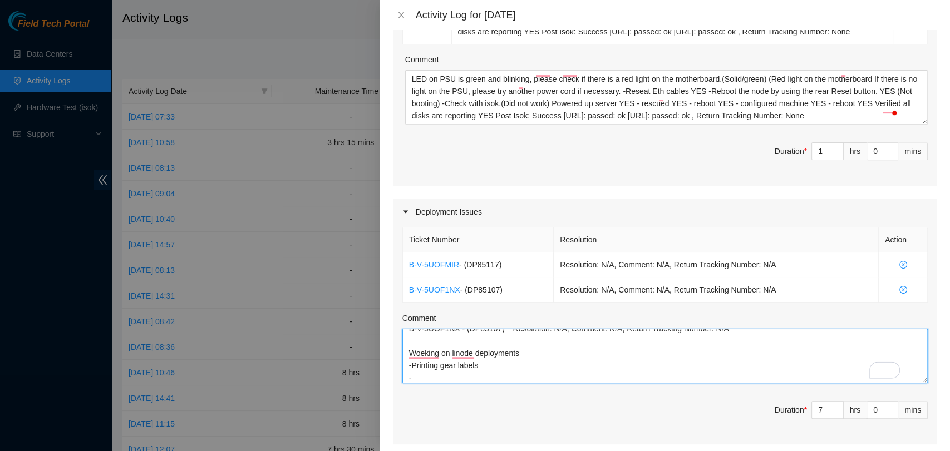
click at [428, 383] on textarea "Ticket Number Resolution Action B-V-5UOFMIR - (DP85117) Resolution: N/A, Commen…" at bounding box center [664, 356] width 525 height 55
type textarea "Ticket Number Resolution Action B-V-5UOFMIR - (DP85117) Resolution: N/A, Commen…"
click at [430, 383] on textarea "Ticket Number Resolution Action B-V-5UOFMIR - (DP85117) Resolution: N/A, Commen…" at bounding box center [664, 356] width 525 height 55
click at [506, 383] on textarea "Ticket Number Resolution Action B-V-5UOFMIR - (DP85117) Resolution: N/A, Commen…" at bounding box center [664, 356] width 525 height 55
click at [494, 381] on textarea "Ticket Number Resolution Action B-V-5UOFMIR - (DP85117) Resolution: N/A, Commen…" at bounding box center [664, 356] width 525 height 55
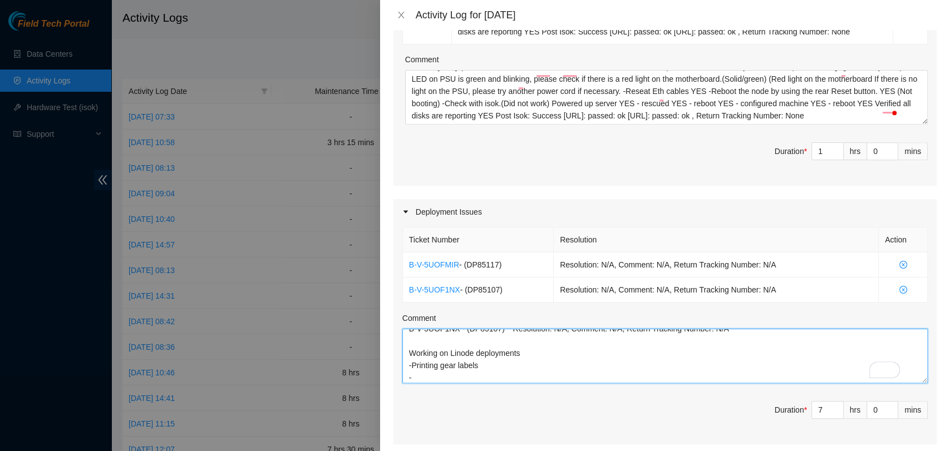
click at [499, 379] on textarea "Ticket Number Resolution Action B-V-5UOFMIR - (DP85117) Resolution: N/A, Commen…" at bounding box center [664, 356] width 525 height 55
click at [458, 383] on textarea "Ticket Number Resolution Action B-V-5UOFMIR - (DP85117) Resolution: N/A, Commen…" at bounding box center [664, 356] width 525 height 55
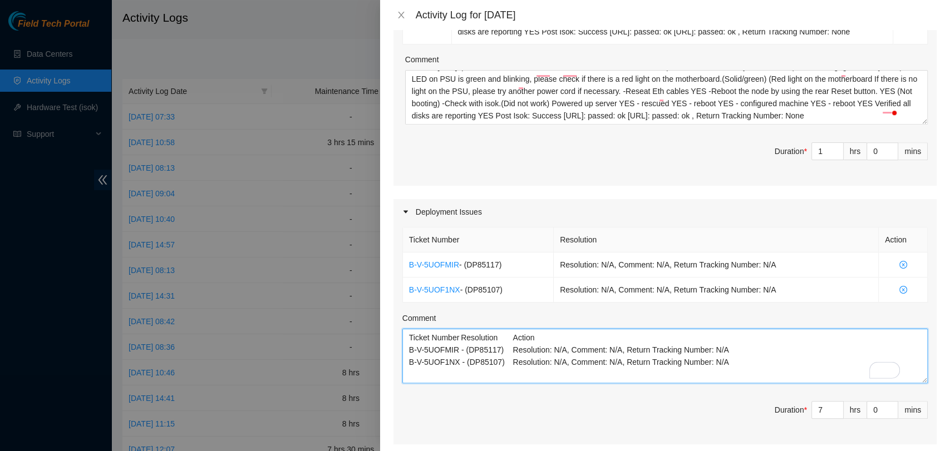
drag, startPoint x: 530, startPoint y: 387, endPoint x: 322, endPoint y: 300, distance: 225.3
click at [322, 300] on div "Activity Log for [DATE] Note: This activity log is for informational purposes o…" at bounding box center [475, 225] width 950 height 451
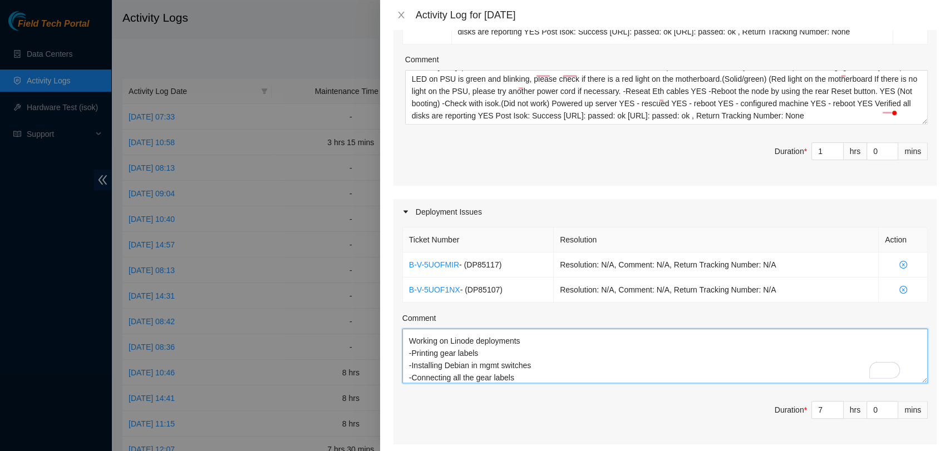
scroll to position [48, 0]
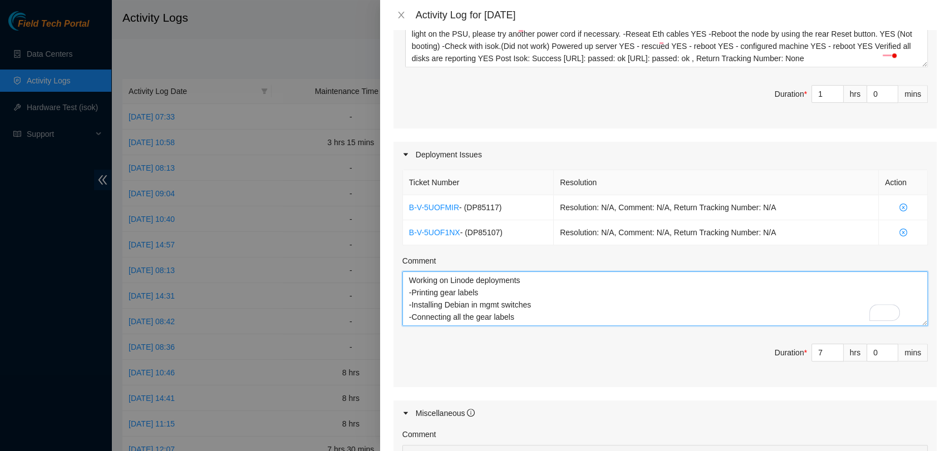
click at [594, 304] on textarea "Ticket Number Resolution Action B-V-5UOFMIR - (DP85117) Resolution: N/A, Commen…" at bounding box center [664, 299] width 525 height 55
click at [621, 326] on textarea "Ticket Number Resolution Action B-V-5UOFMIR - (DP85117) Resolution: N/A, Commen…" at bounding box center [664, 299] width 525 height 55
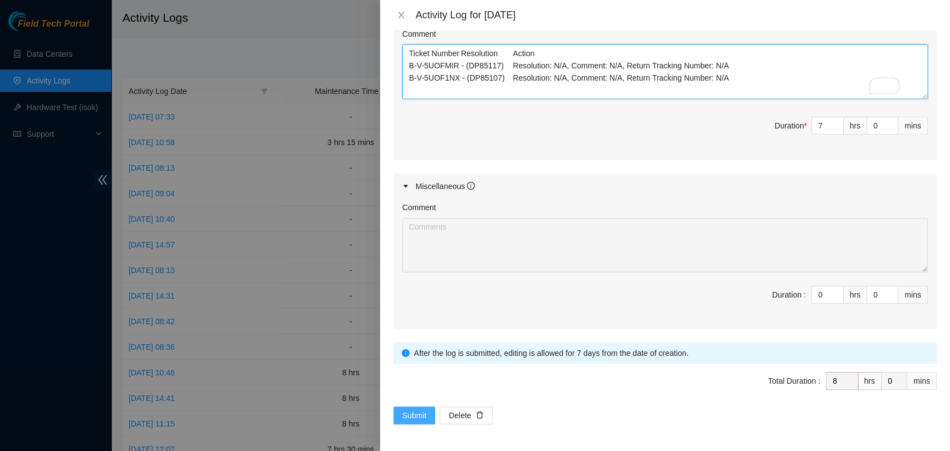
type textarea "Ticket Number Resolution Action B-V-5UOFMIR - (DP85117) Resolution: N/A, Commen…"
click at [401, 407] on button "Submit" at bounding box center [414, 416] width 42 height 18
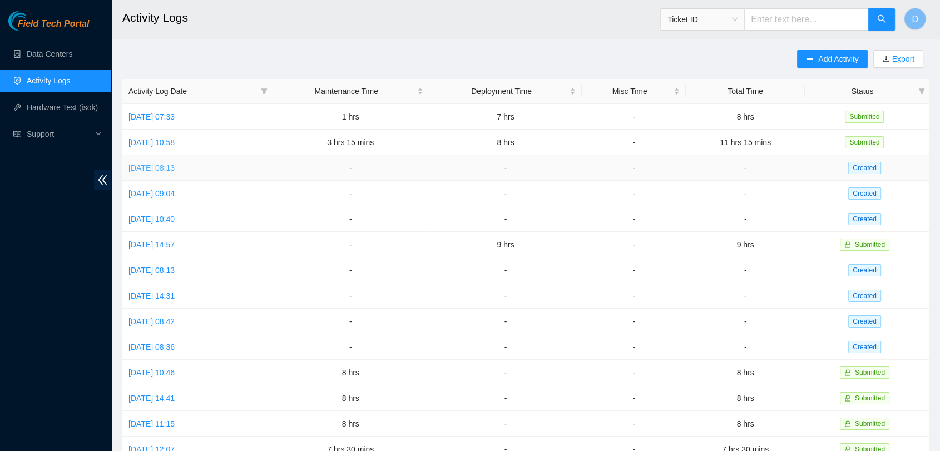
click at [175, 165] on link "[DATE] 08:13" at bounding box center [152, 168] width 46 height 9
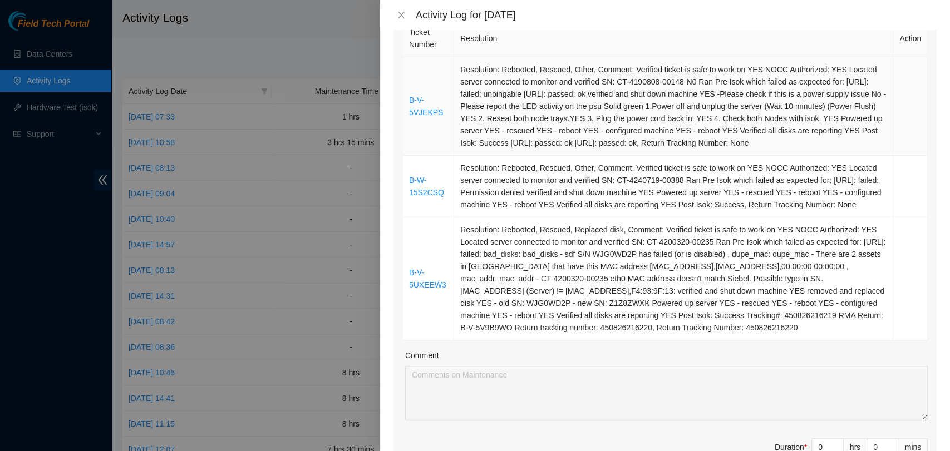
drag, startPoint x: 654, startPoint y: 340, endPoint x: 409, endPoint y: 90, distance: 349.8
click at [409, 90] on tbody "B-V-5VJEKPS Resolution: Rebooted, Rescued, Other, Comment: Verified ticket is s…" at bounding box center [665, 198] width 525 height 283
copy tbody "B-V-5VJEKPS Resolution: Rebooted, Rescued, Other, Comment: Verified ticket is s…"
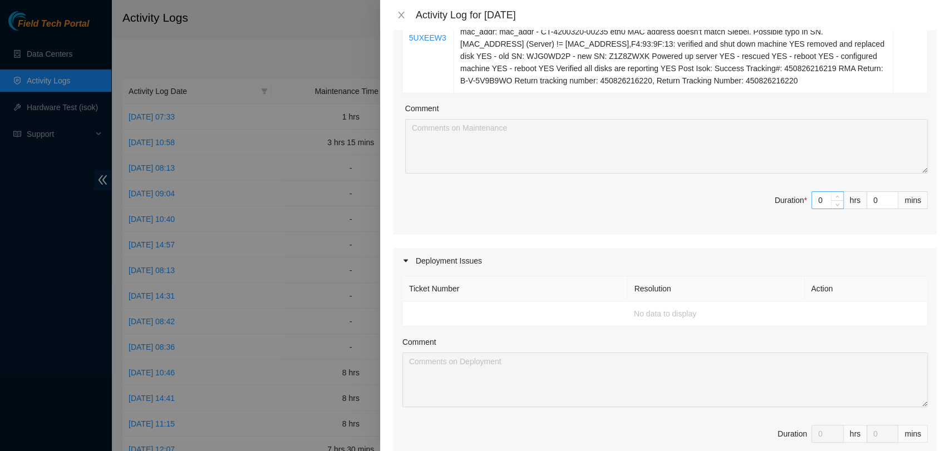
click at [814, 209] on input "0" at bounding box center [827, 200] width 31 height 17
type input "8"
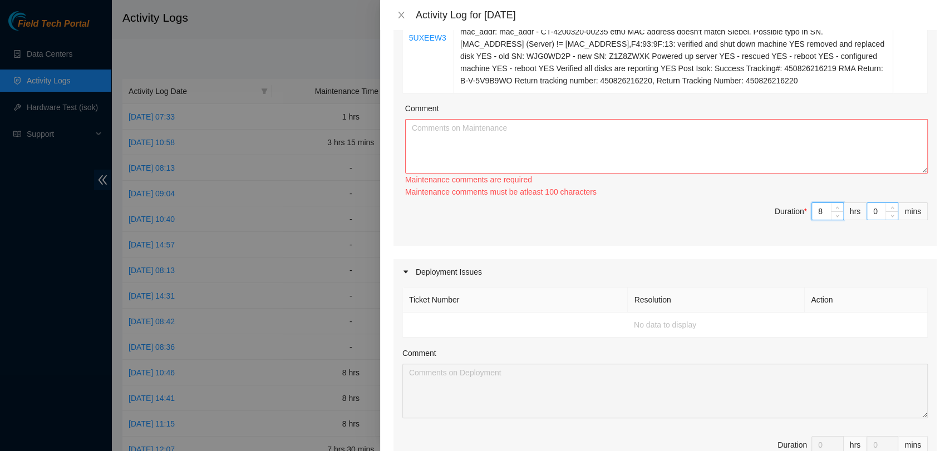
type input "8"
click at [869, 220] on input "0" at bounding box center [882, 211] width 31 height 17
type input "1"
type input "15"
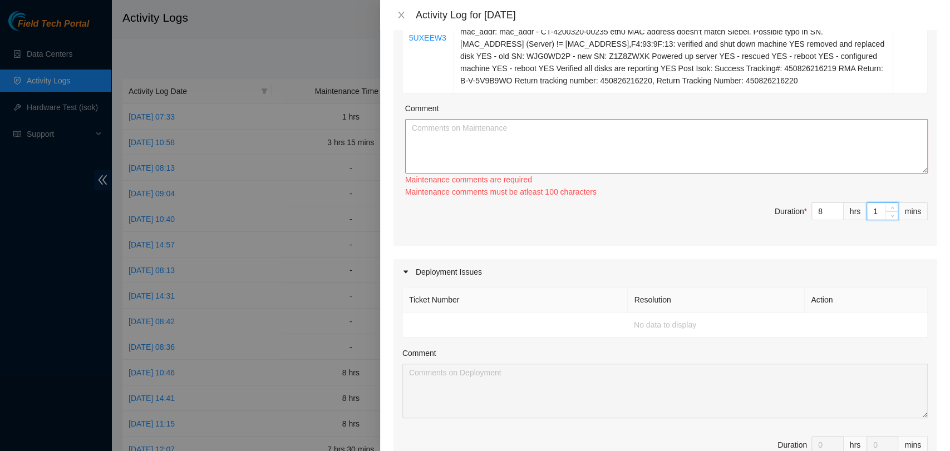
type input "15"
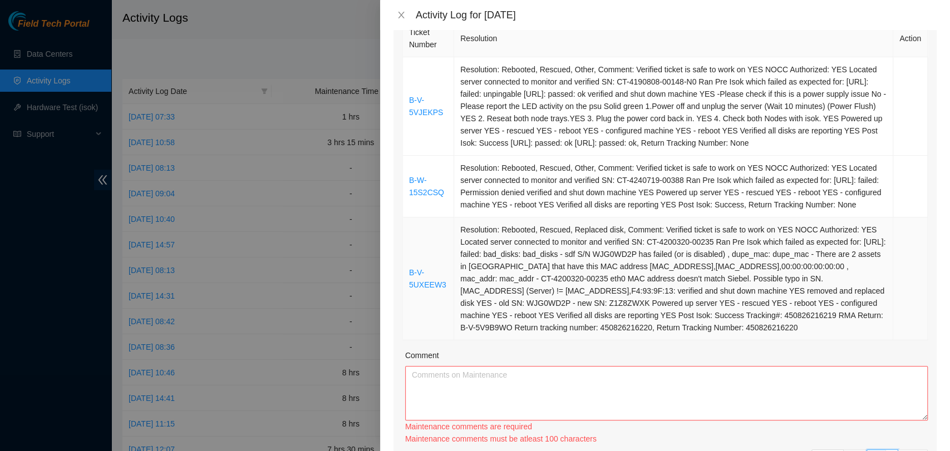
type input "15"
drag, startPoint x: 633, startPoint y: 333, endPoint x: 403, endPoint y: 96, distance: 329.8
click at [403, 96] on tbody "B-V-5VJEKPS Resolution: Rebooted, Rescued, Other, Comment: Verified ticket is s…" at bounding box center [665, 198] width 525 height 283
copy tbody "B-V-5VJEKPS Resolution: Rebooted, Rescued, Other, Comment: Verified ticket is s…"
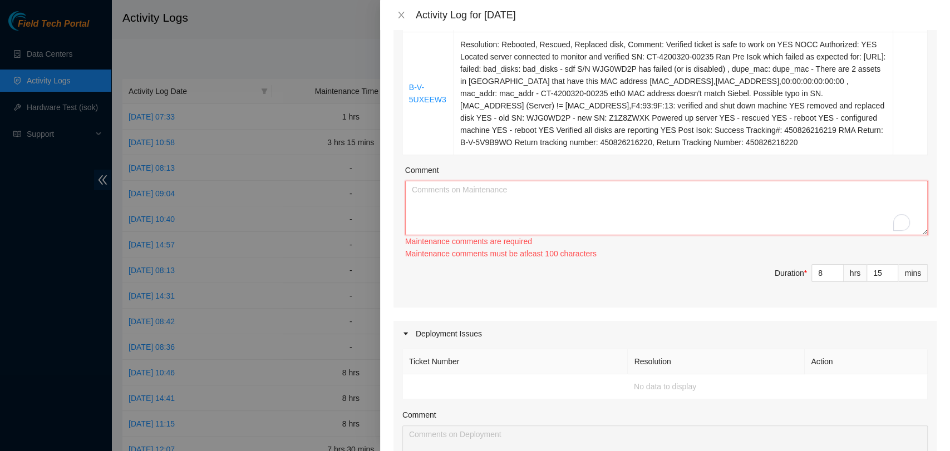
click at [446, 210] on textarea "Comment" at bounding box center [666, 208] width 522 height 55
paste textarea "B-V-5VJEKPS Resolution: Rebooted, Rescued, Other, Comment: Verified ticket is s…"
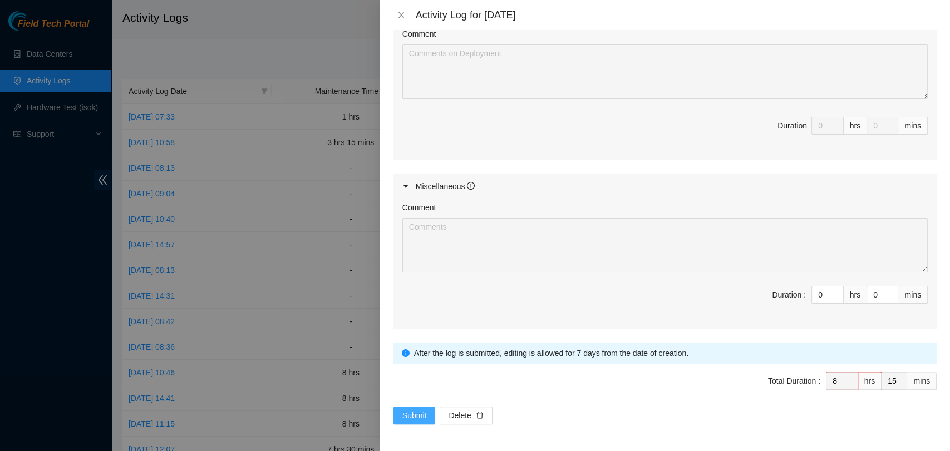
type textarea "B-V-5VJEKPS Resolution: Rebooted, Rescued, Other, Comment: Verified ticket is s…"
click at [411, 410] on span "Submit" at bounding box center [414, 416] width 24 height 12
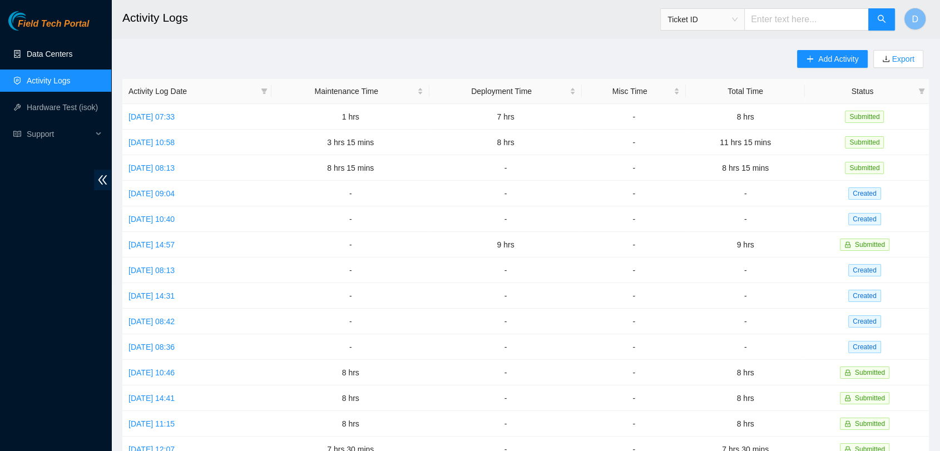
click at [56, 50] on link "Data Centers" at bounding box center [50, 54] width 46 height 9
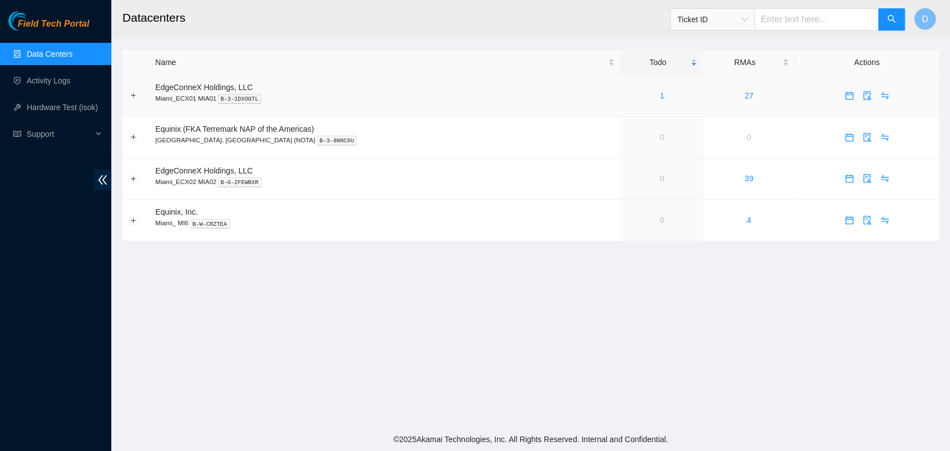
click at [620, 103] on td "1" at bounding box center [661, 96] width 82 height 42
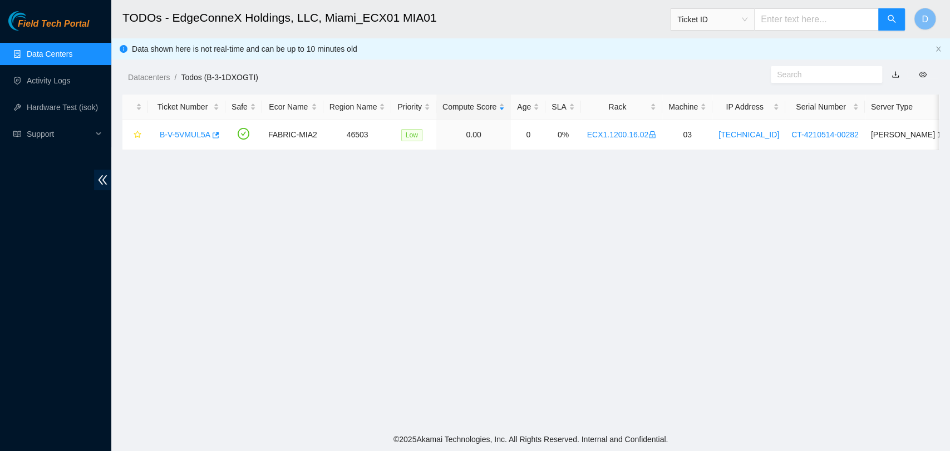
click at [51, 55] on link "Data Centers" at bounding box center [50, 54] width 46 height 9
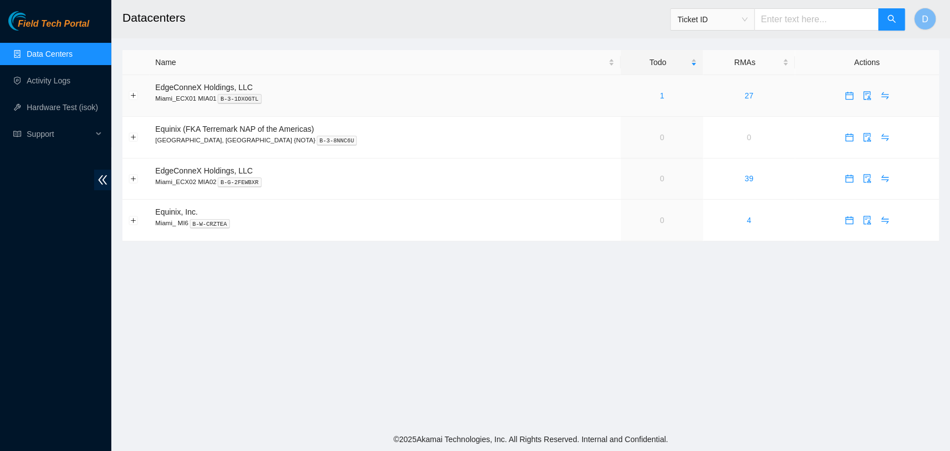
click at [627, 96] on div "1" at bounding box center [662, 96] width 70 height 12
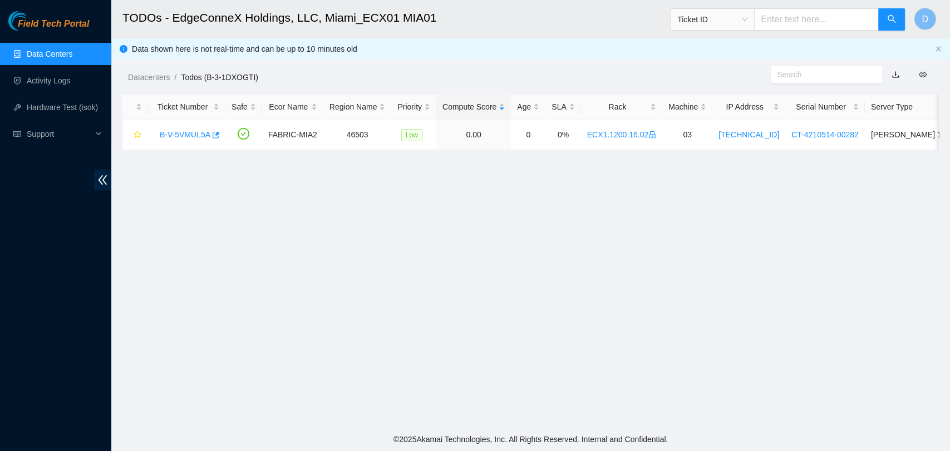
click at [72, 58] on link "Data Centers" at bounding box center [50, 54] width 46 height 9
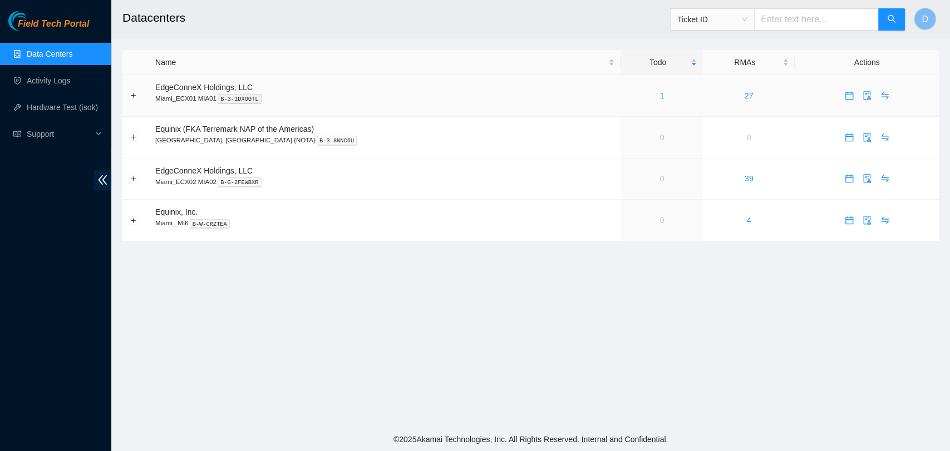
click at [627, 97] on div "1" at bounding box center [662, 96] width 70 height 12
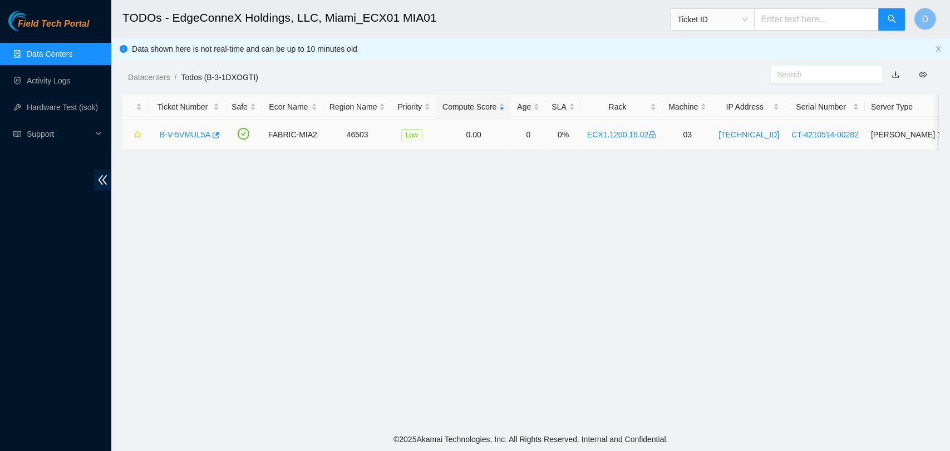
click at [157, 137] on div "B-V-5VMUL5A" at bounding box center [186, 135] width 65 height 18
click at [162, 132] on link "B-V-5VMUL5A" at bounding box center [185, 134] width 51 height 9
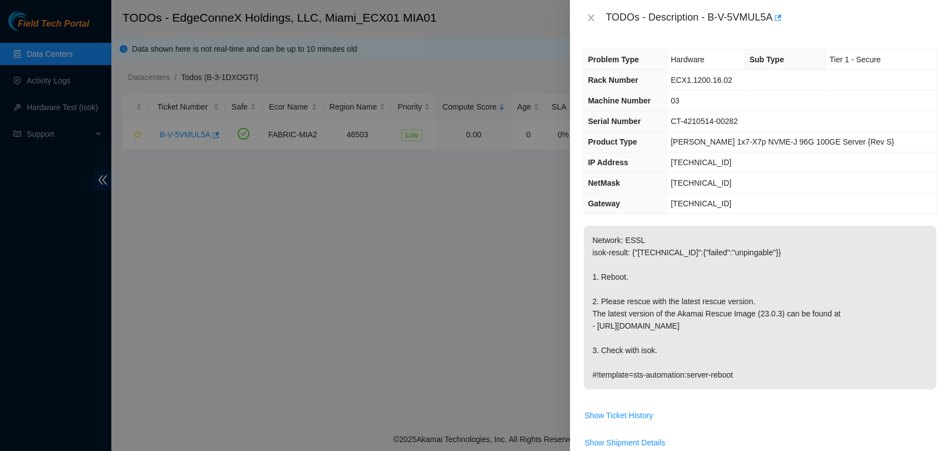
drag, startPoint x: 45, startPoint y: 56, endPoint x: 290, endPoint y: 6, distance: 251.0
click at [46, 56] on div at bounding box center [475, 225] width 950 height 451
click at [594, 15] on icon "close" at bounding box center [590, 17] width 9 height 9
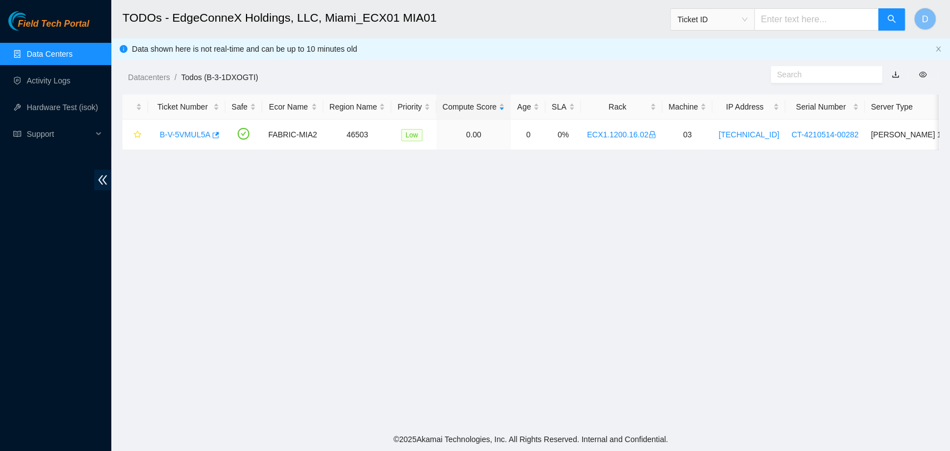
click at [47, 58] on link "Data Centers" at bounding box center [50, 54] width 46 height 9
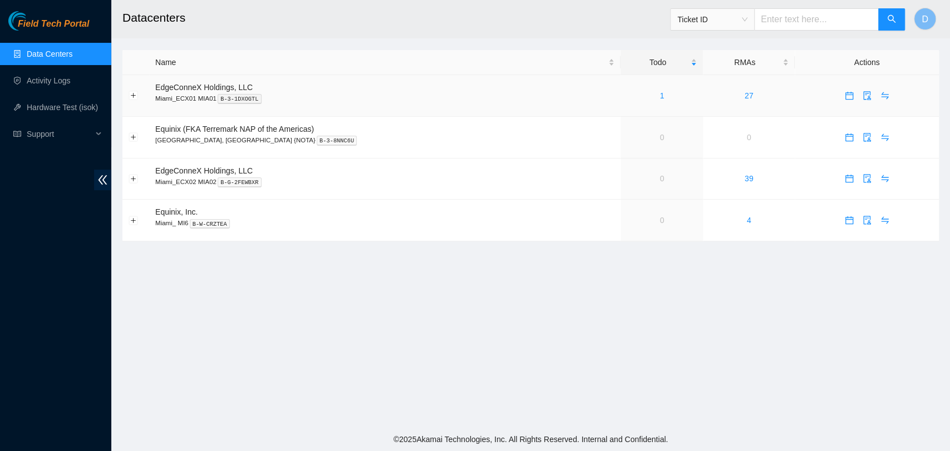
click at [627, 97] on div "1" at bounding box center [662, 96] width 70 height 12
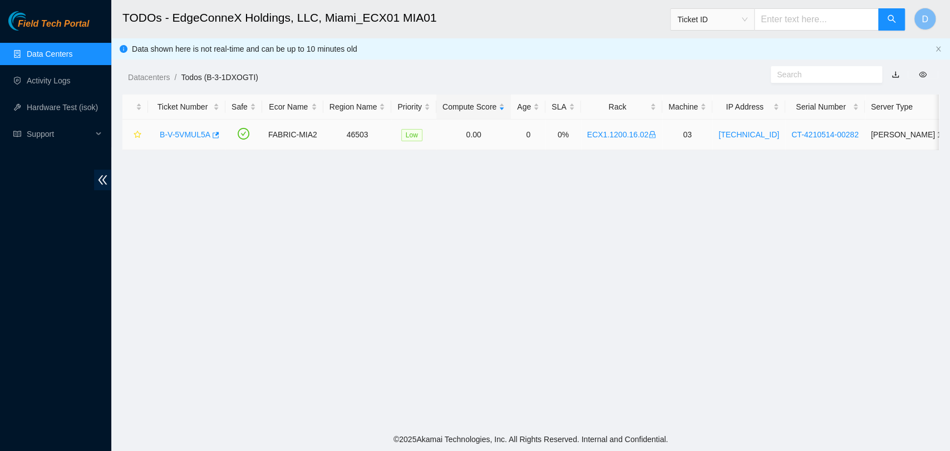
click at [169, 136] on link "B-V-5VMUL5A" at bounding box center [185, 134] width 51 height 9
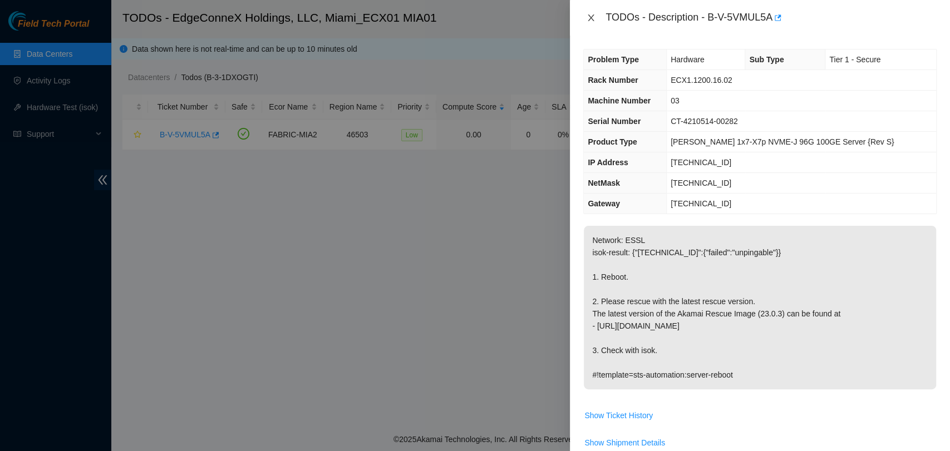
click at [593, 21] on icon "close" at bounding box center [591, 17] width 6 height 7
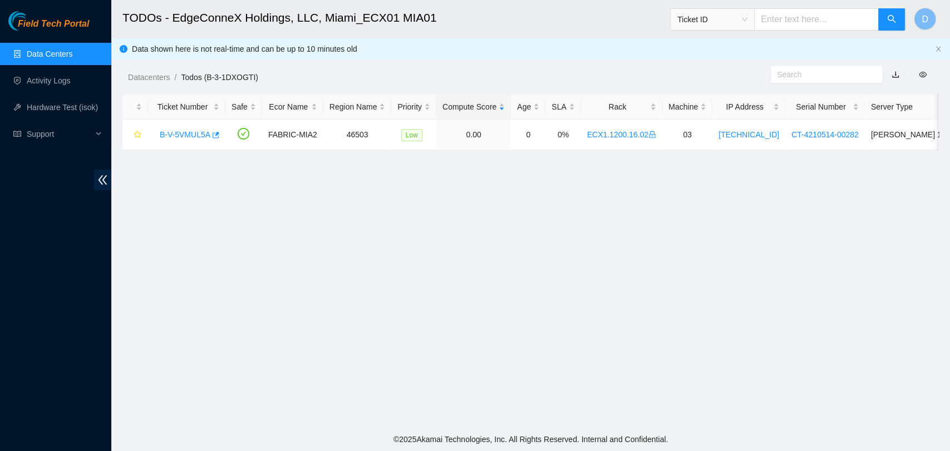
click at [32, 52] on link "Data Centers" at bounding box center [50, 54] width 46 height 9
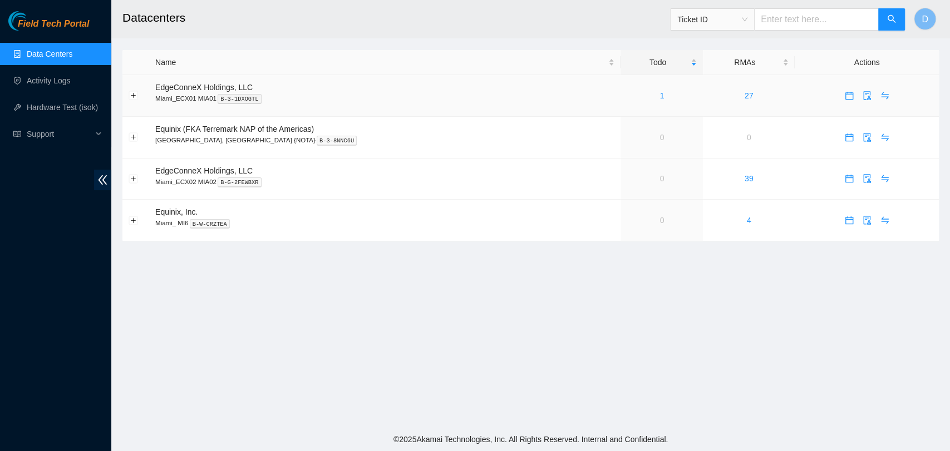
click at [627, 95] on div "1" at bounding box center [662, 96] width 70 height 12
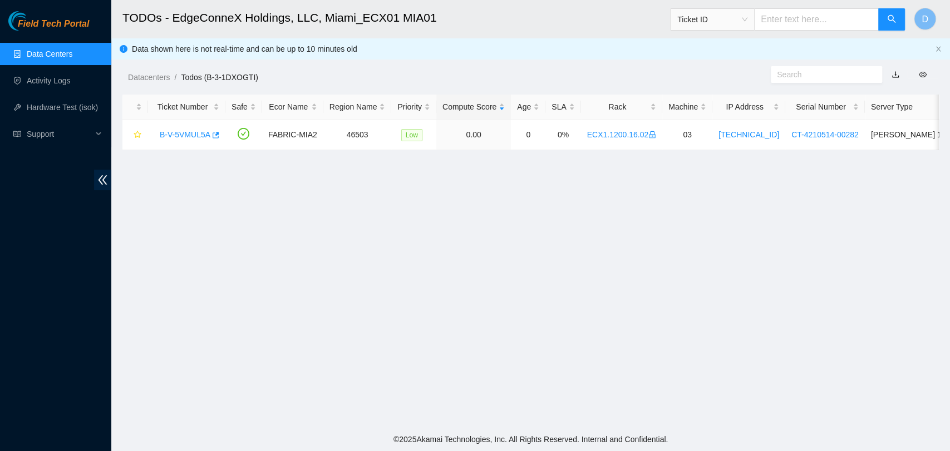
click at [72, 52] on link "Data Centers" at bounding box center [50, 54] width 46 height 9
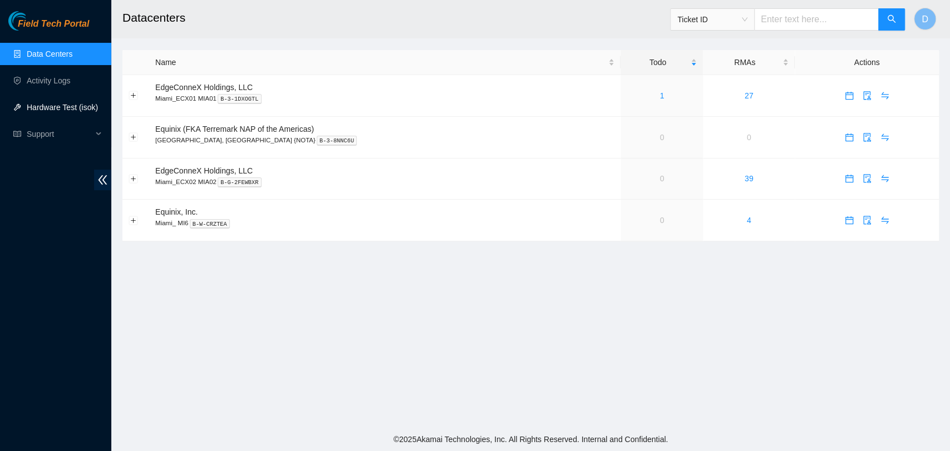
click at [45, 109] on link "Hardware Test (isok)" at bounding box center [62, 107] width 71 height 9
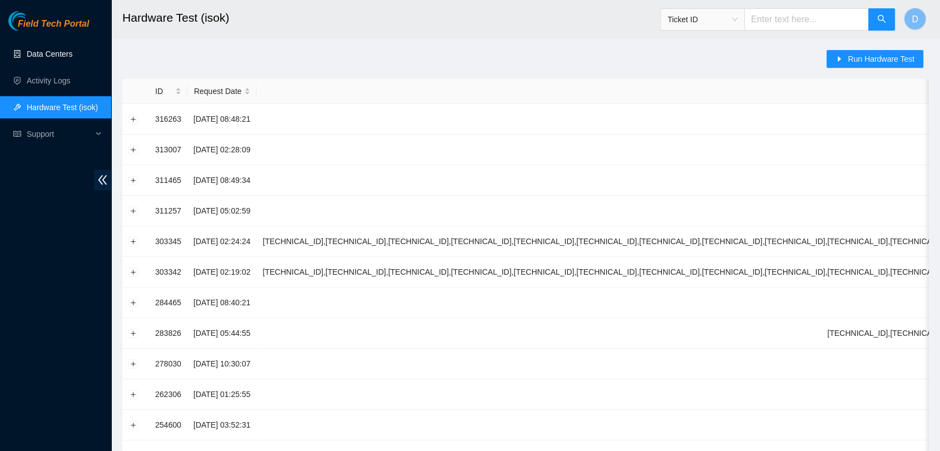
click at [72, 53] on link "Data Centers" at bounding box center [50, 54] width 46 height 9
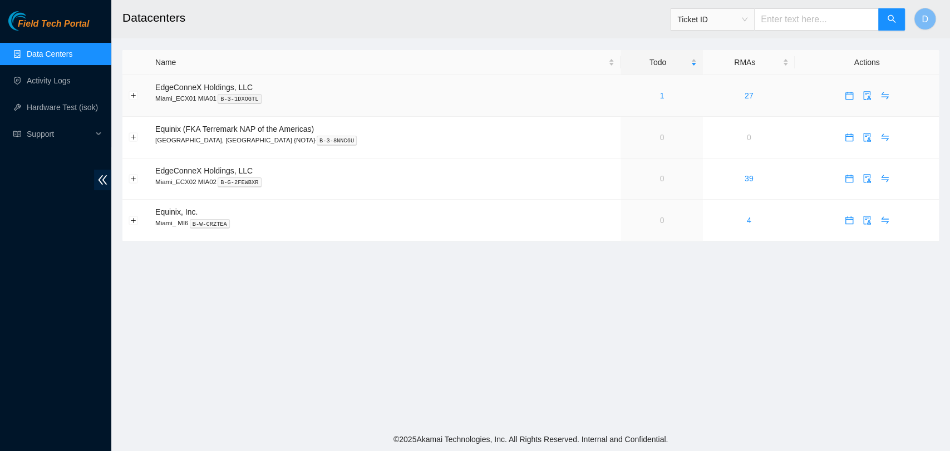
click at [630, 100] on div "1" at bounding box center [662, 96] width 70 height 12
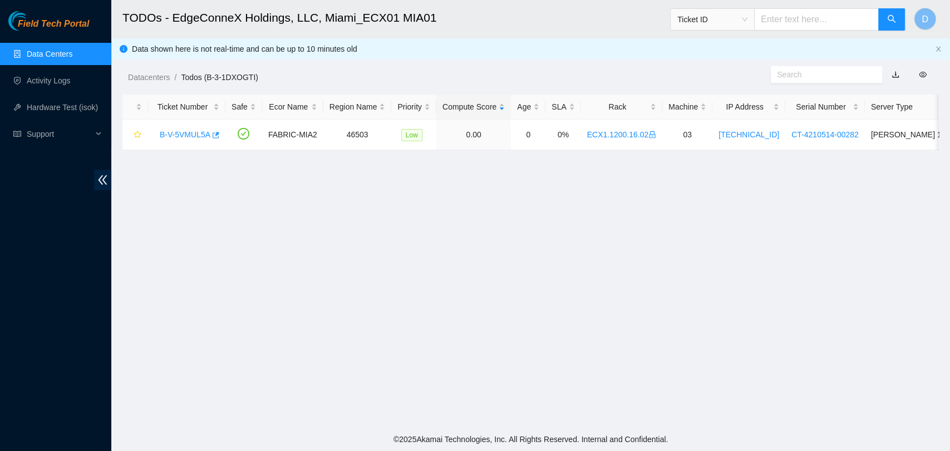
click at [31, 50] on link "Data Centers" at bounding box center [50, 54] width 46 height 9
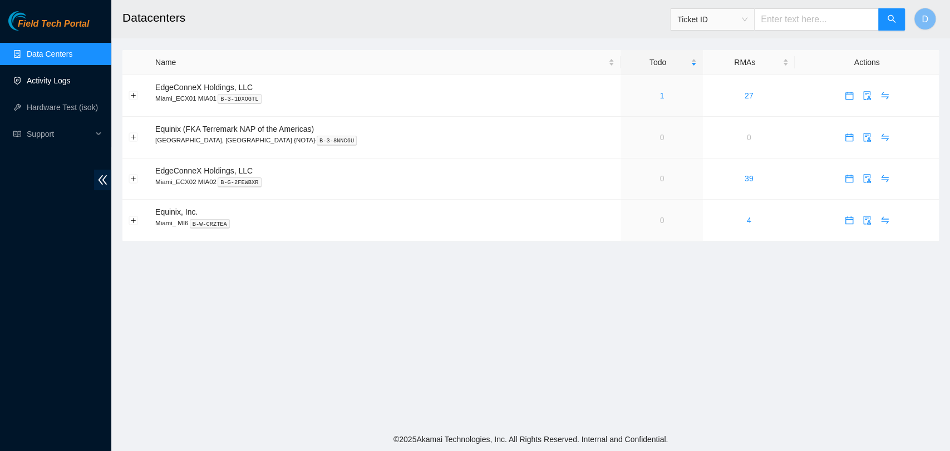
click at [50, 79] on link "Activity Logs" at bounding box center [49, 80] width 44 height 9
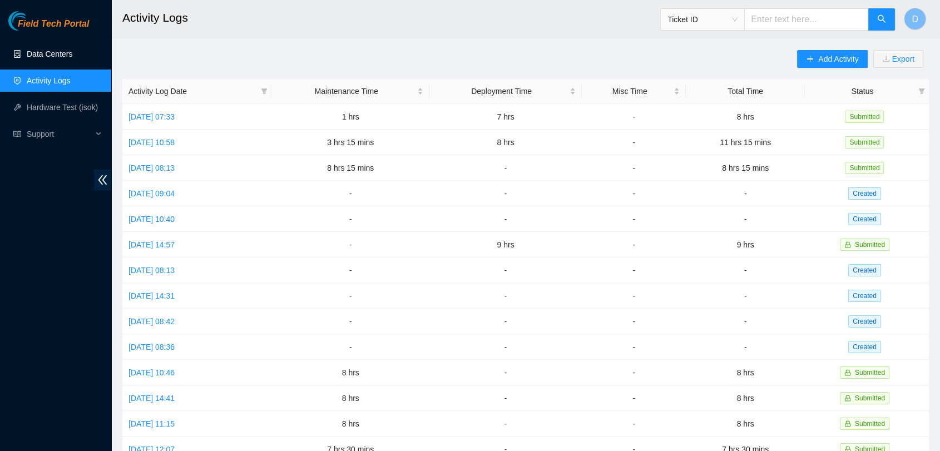
click at [61, 50] on link "Data Centers" at bounding box center [50, 54] width 46 height 9
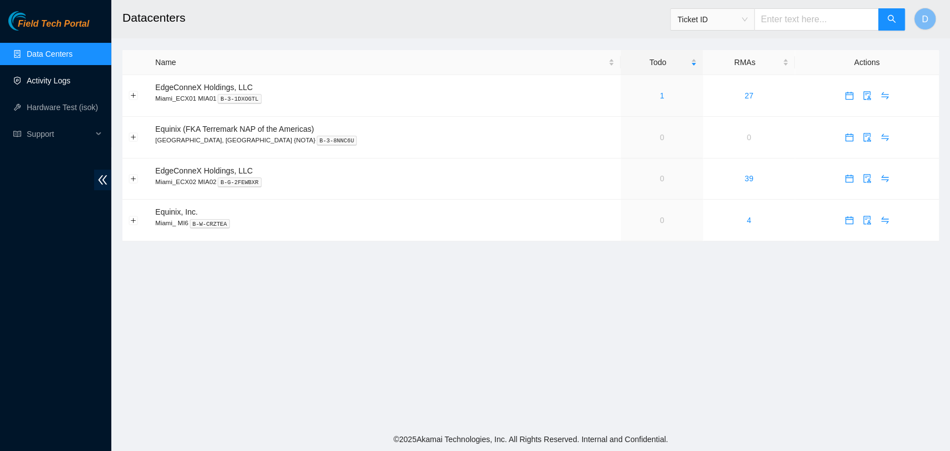
click at [71, 77] on link "Activity Logs" at bounding box center [49, 80] width 44 height 9
